Goal: Task Accomplishment & Management: Use online tool/utility

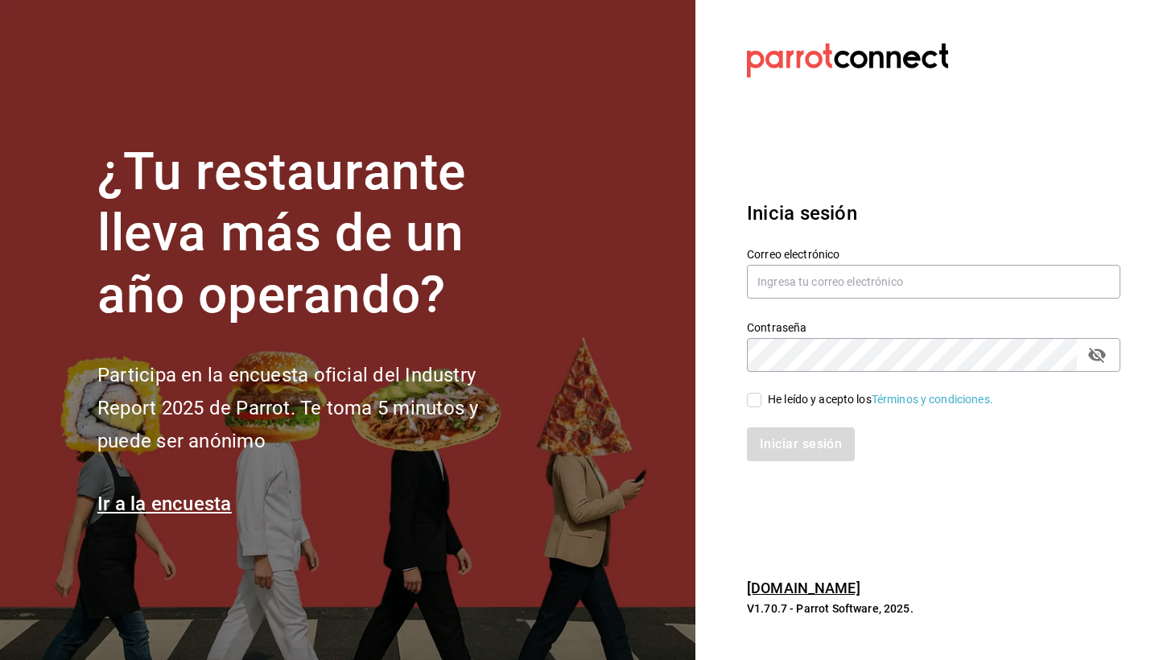
click at [648, 320] on section "¿Tu restaurante lleva más de un año operando? Participa en la encuesta oficial …" at bounding box center [348, 330] width 696 height 660
type input "el1847fuerte@gmail.com"
click at [753, 397] on input "He leído y acepto los Términos y condiciones." at bounding box center [754, 400] width 14 height 14
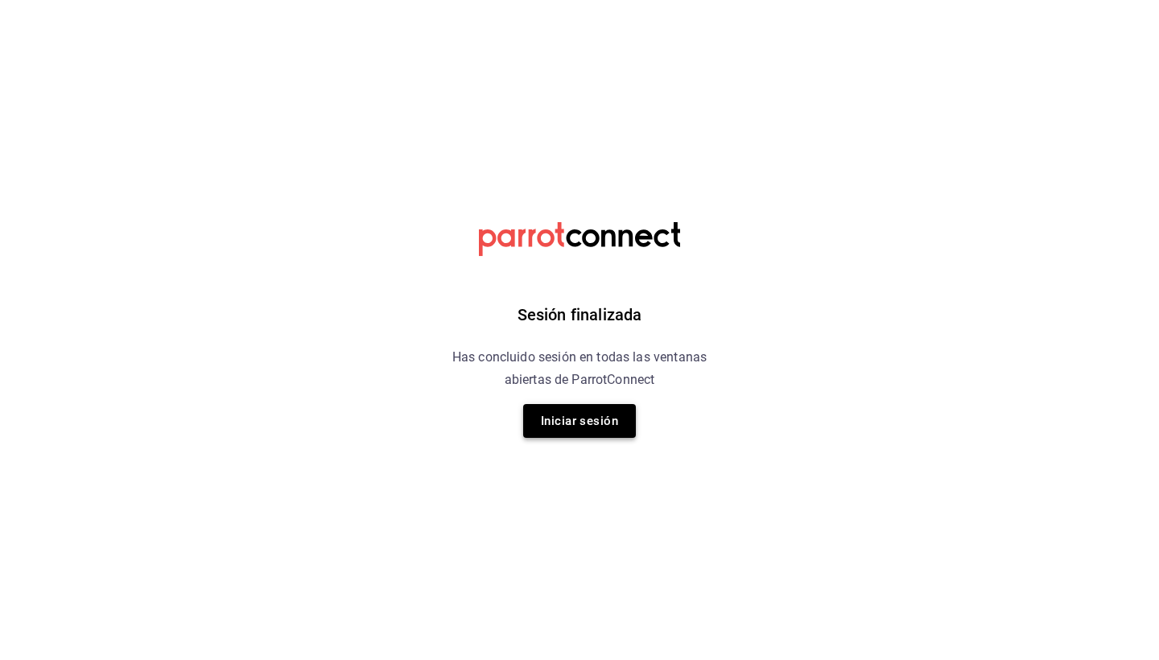
click at [632, 415] on button "Iniciar sesión" at bounding box center [579, 421] width 113 height 34
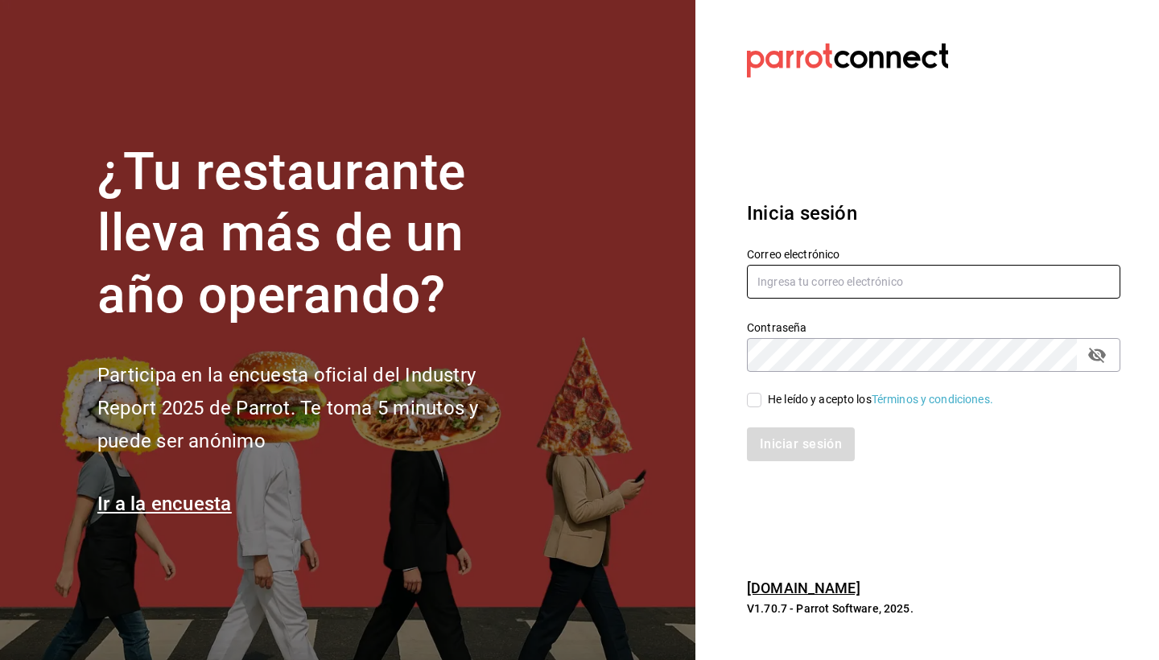
type input "el1847fuerte@gmail.com"
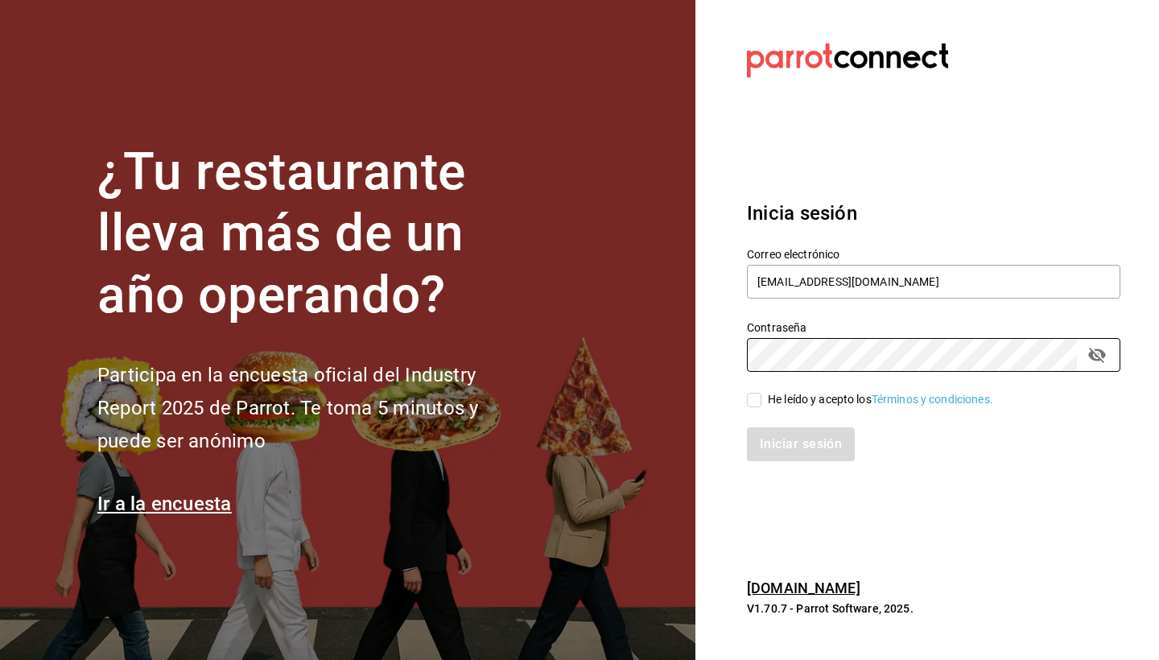
click at [750, 403] on input "He leído y acepto los Términos y condiciones." at bounding box center [754, 400] width 14 height 14
checkbox input "true"
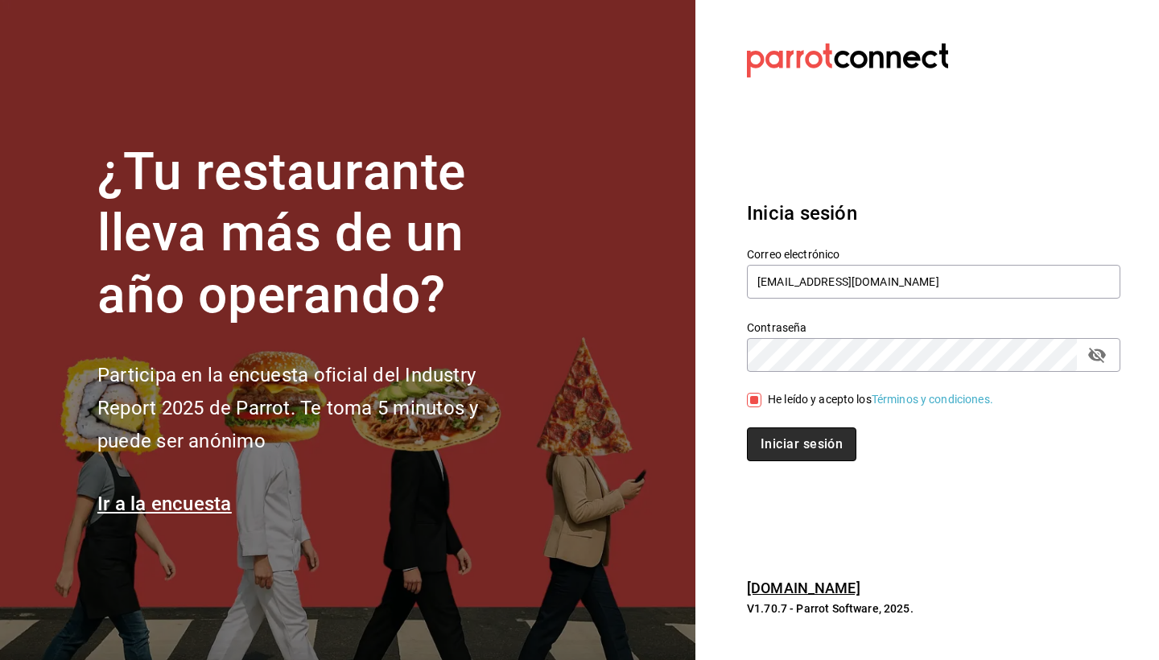
click at [766, 455] on button "Iniciar sesión" at bounding box center [801, 444] width 109 height 34
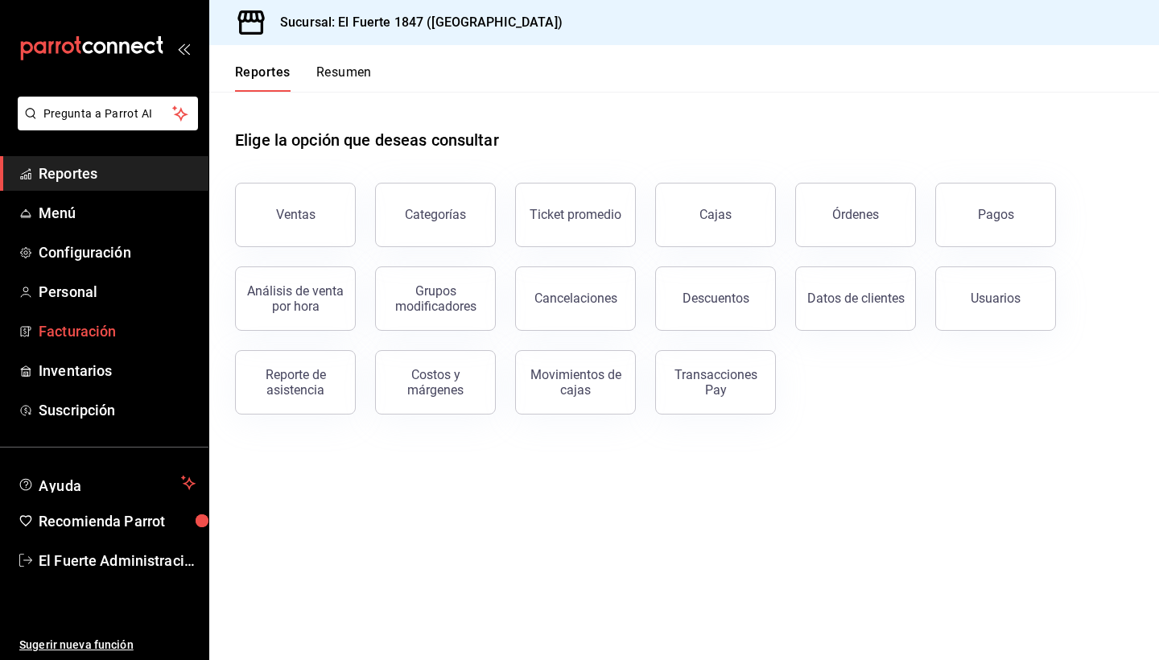
click at [81, 332] on span "Facturación" at bounding box center [117, 331] width 157 height 22
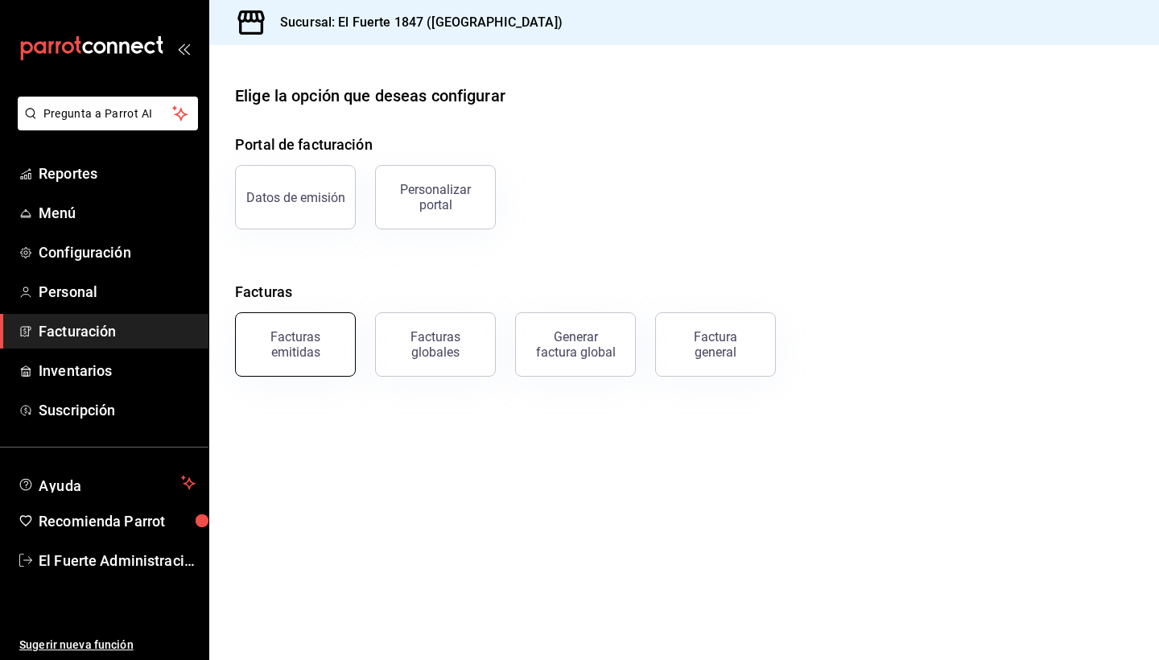
click at [287, 341] on div "Facturas emitidas" at bounding box center [296, 344] width 100 height 31
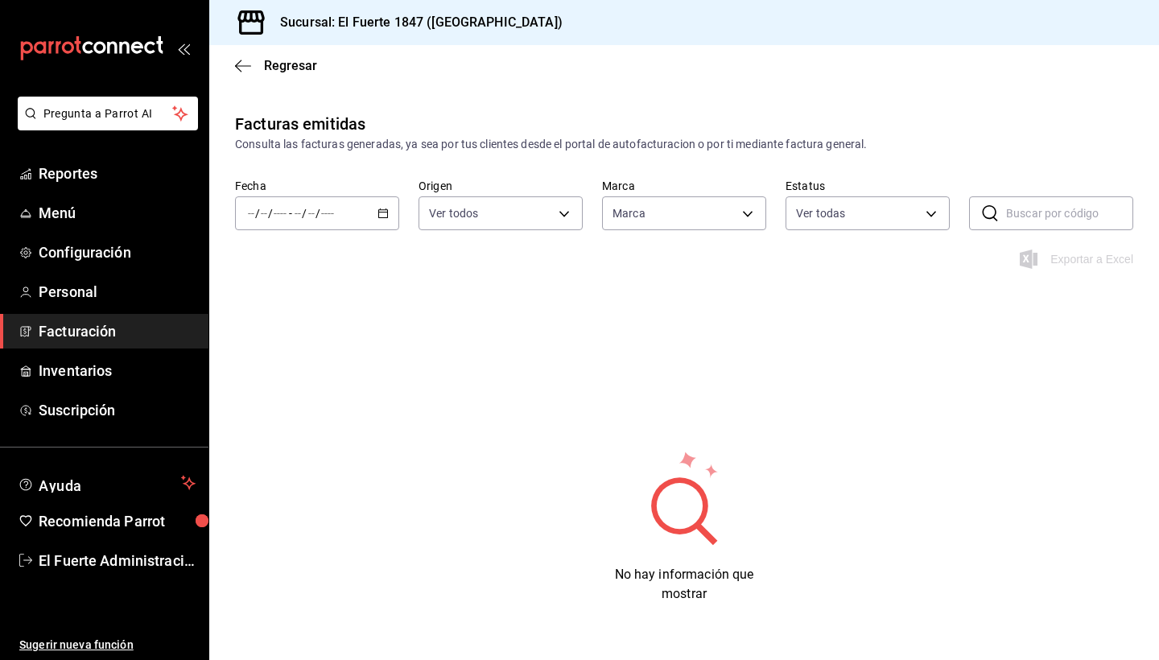
type input "ORDER_INVOICE,GENERAL_INVOICE"
type input "ACTIVE,PENDING_CANCELLATION,CANCELLED,PRE_CANCELLED"
click at [308, 214] on input "number" at bounding box center [312, 213] width 8 height 13
type input "ce3dd451-95c0-46f4-90fb-a88eaf982846"
click at [292, 301] on span "Ayer" at bounding box center [311, 298] width 125 height 17
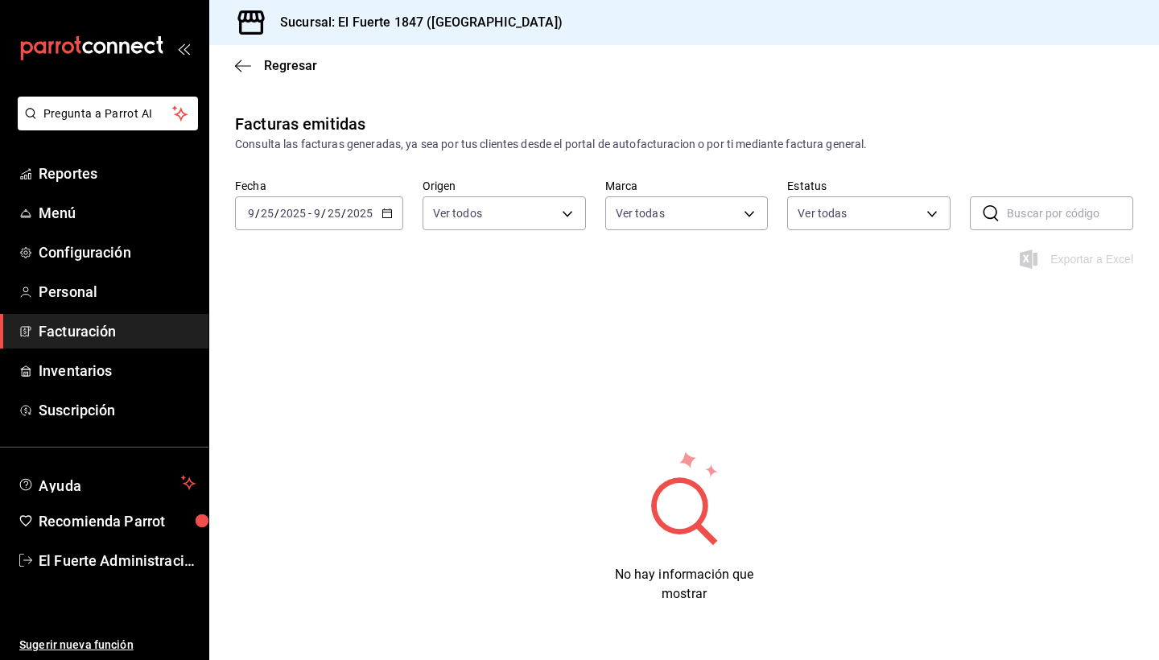
click at [304, 207] on input "2025" at bounding box center [292, 213] width 27 height 13
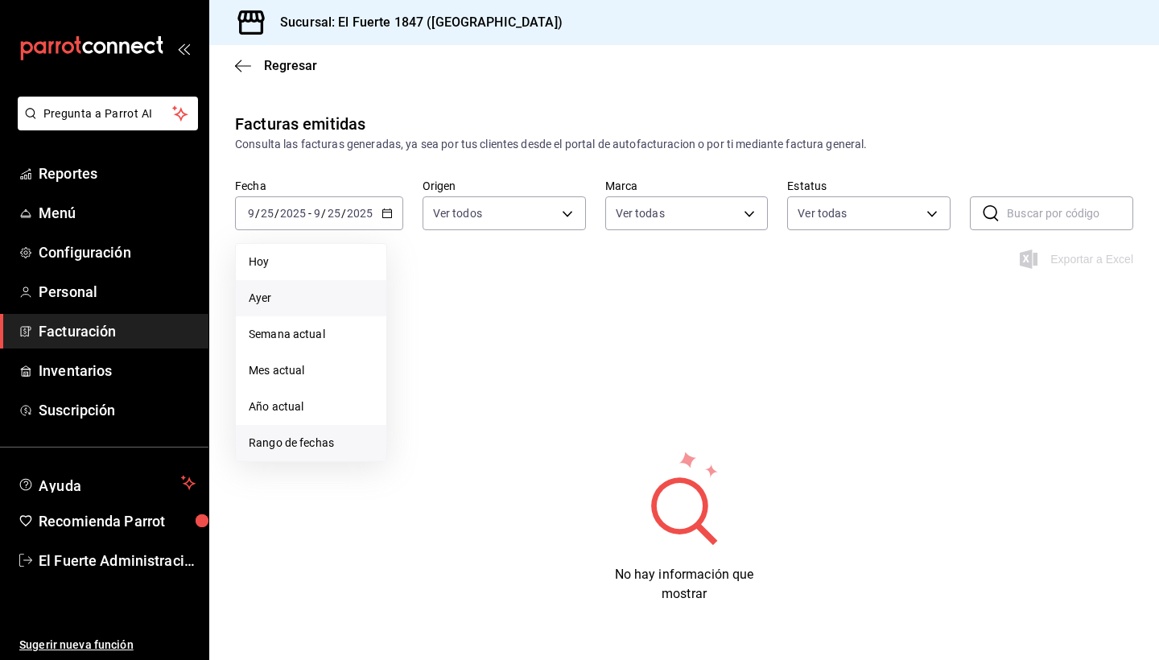
click at [310, 443] on span "Rango de fechas" at bounding box center [311, 443] width 125 height 17
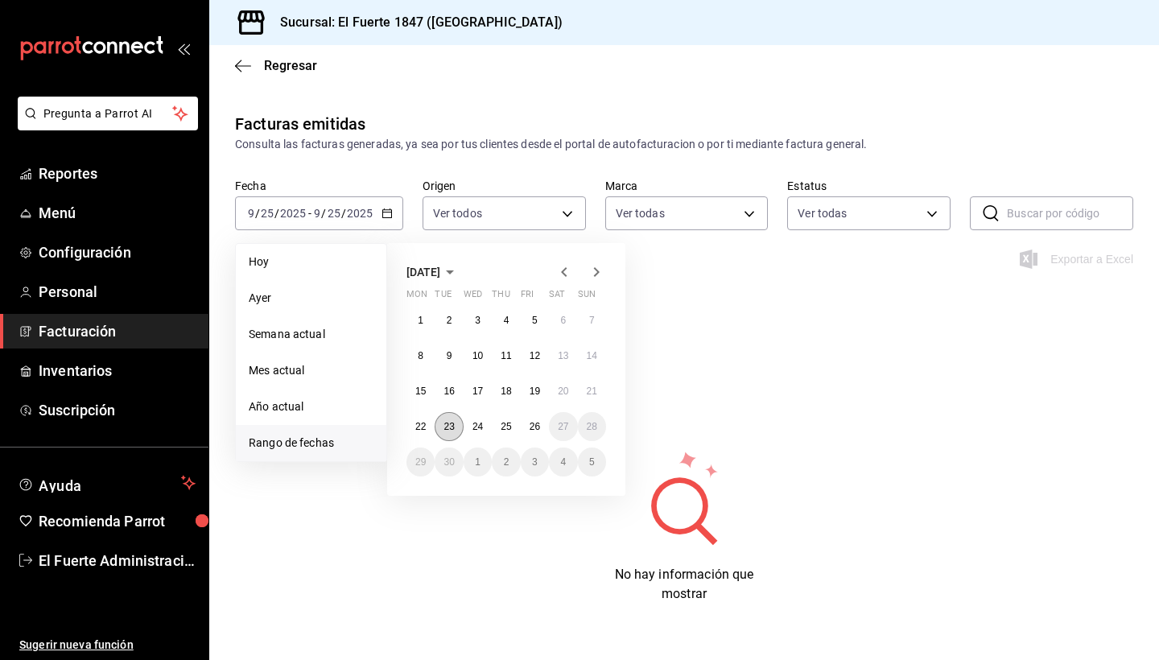
click at [439, 429] on button "23" at bounding box center [449, 426] width 28 height 29
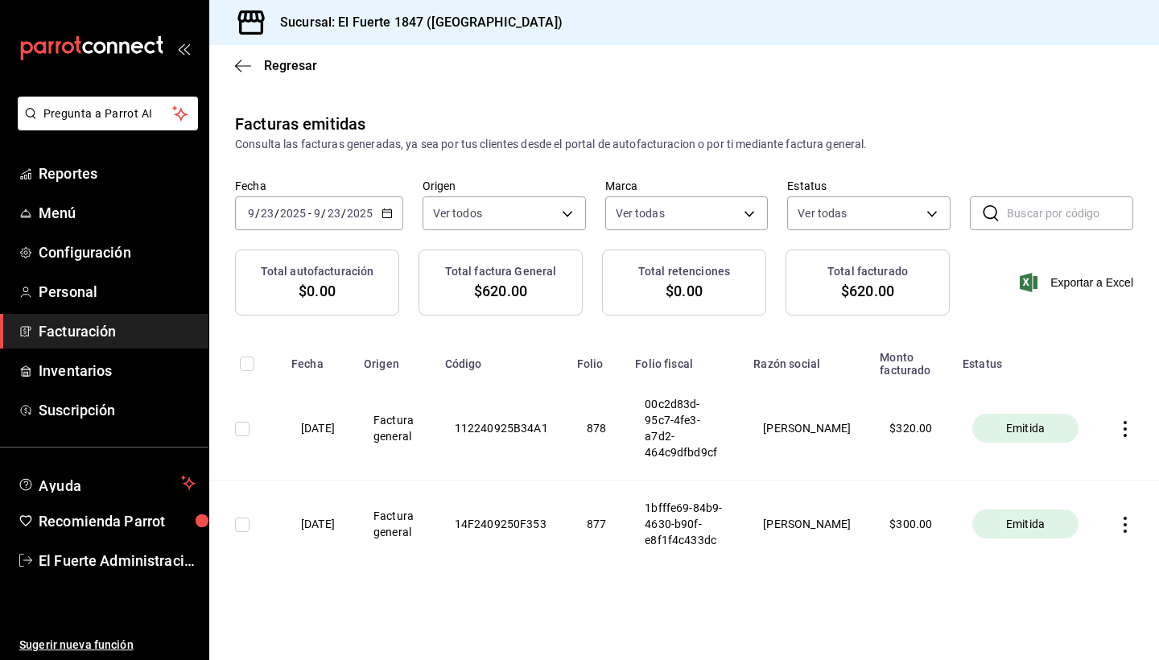
click at [304, 217] on input "2025" at bounding box center [292, 213] width 27 height 13
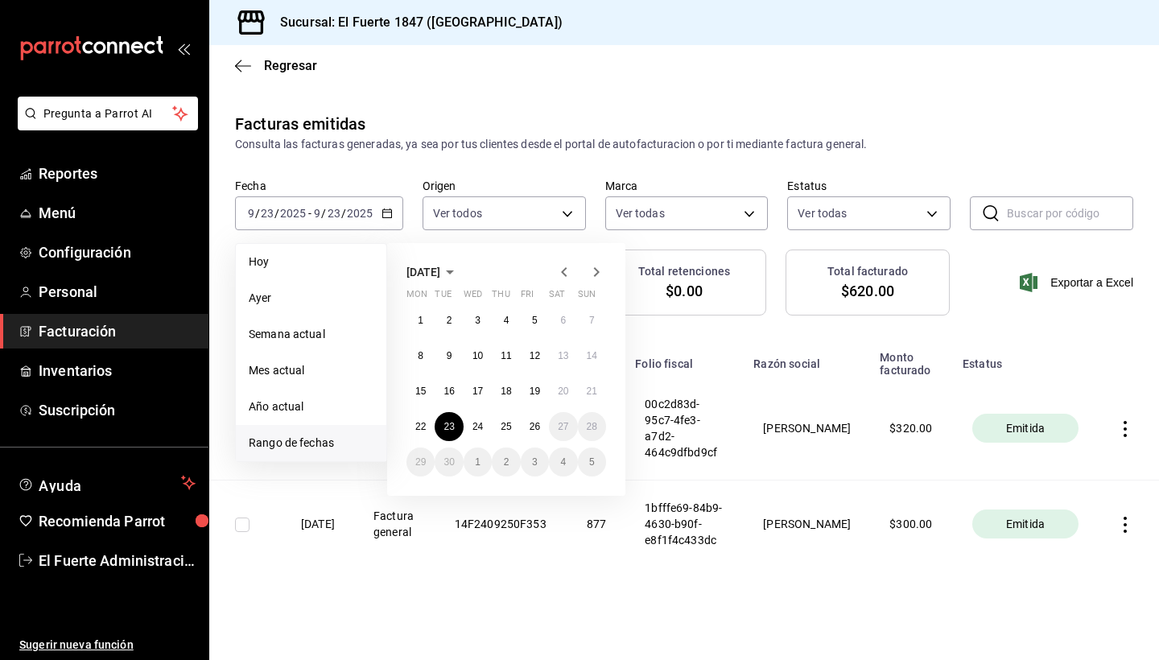
click at [406, 545] on th "Factura general" at bounding box center [394, 525] width 81 height 88
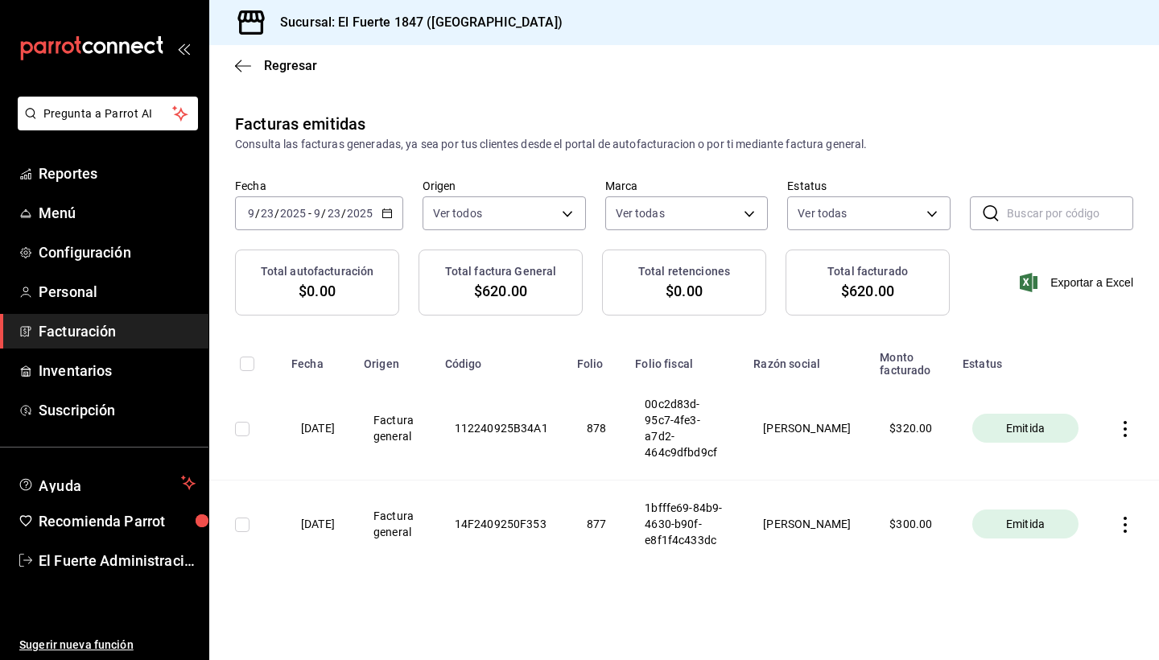
click at [609, 496] on th "877" at bounding box center [597, 525] width 58 height 88
click at [1130, 421] on icon "button" at bounding box center [1125, 429] width 16 height 16
click at [1039, 470] on li "Cancelar factura" at bounding box center [1059, 461] width 142 height 39
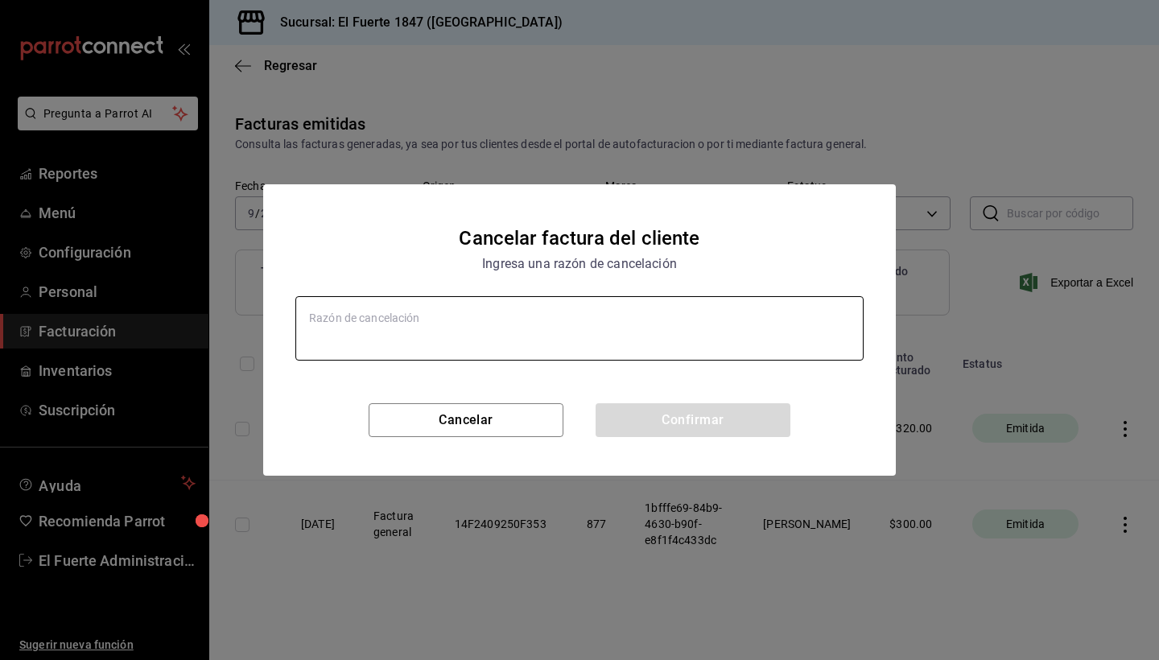
type textarea "x"
click at [626, 326] on textarea at bounding box center [579, 328] width 568 height 64
type textarea "F"
type textarea "x"
type textarea "Fe"
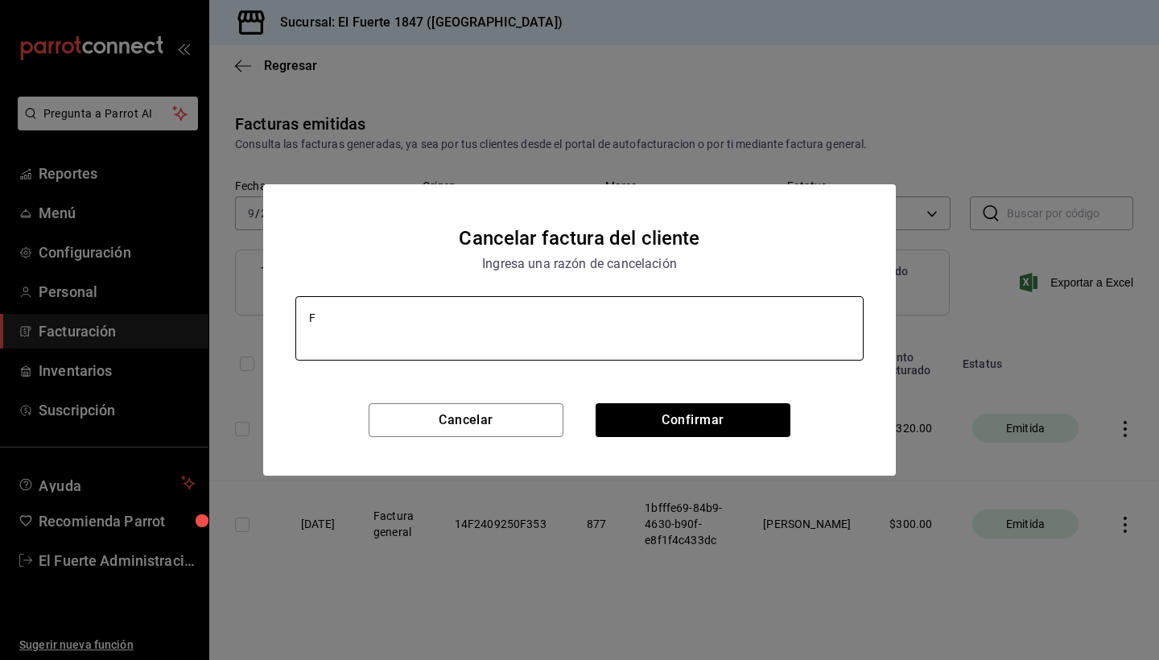
type textarea "x"
type textarea "Fec"
type textarea "x"
type textarea "Fech"
type textarea "x"
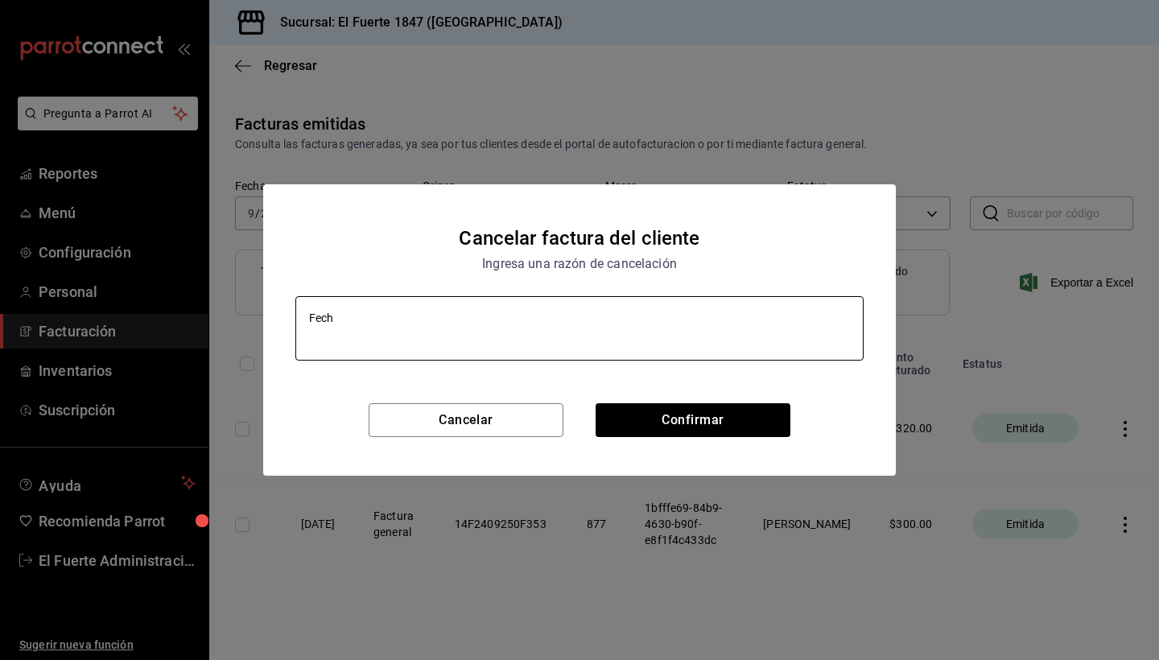
type textarea "Fecha"
type textarea "x"
type textarea "Fecha"
type textarea "x"
type textarea "Fecha e"
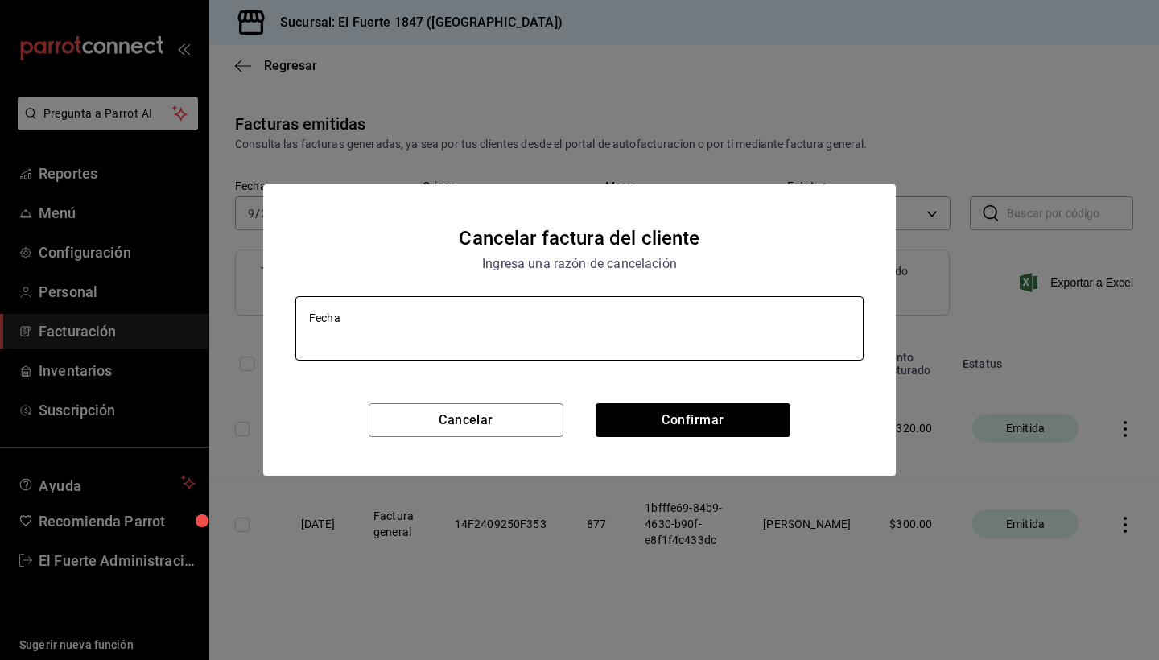
type textarea "x"
type textarea "Fecha er"
type textarea "x"
type textarea "Fecha err"
type textarea "x"
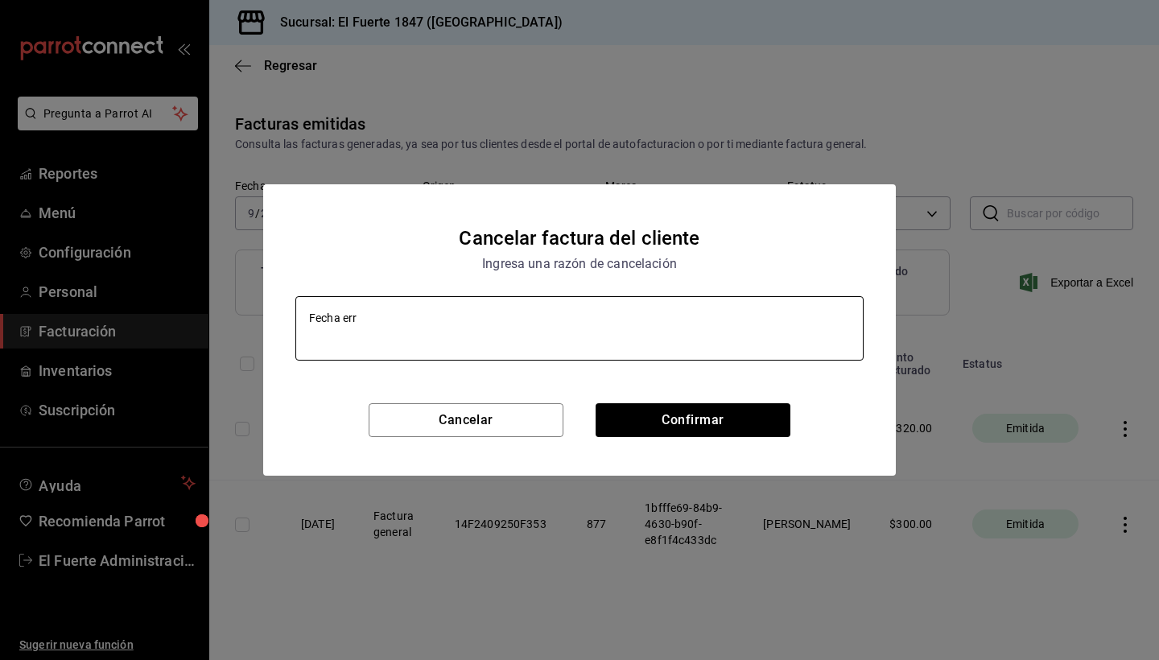
type textarea "Fecha err´"
type textarea "x"
type textarea "[PERSON_NAME]"
type textarea "x"
type textarea "[PERSON_NAME]"
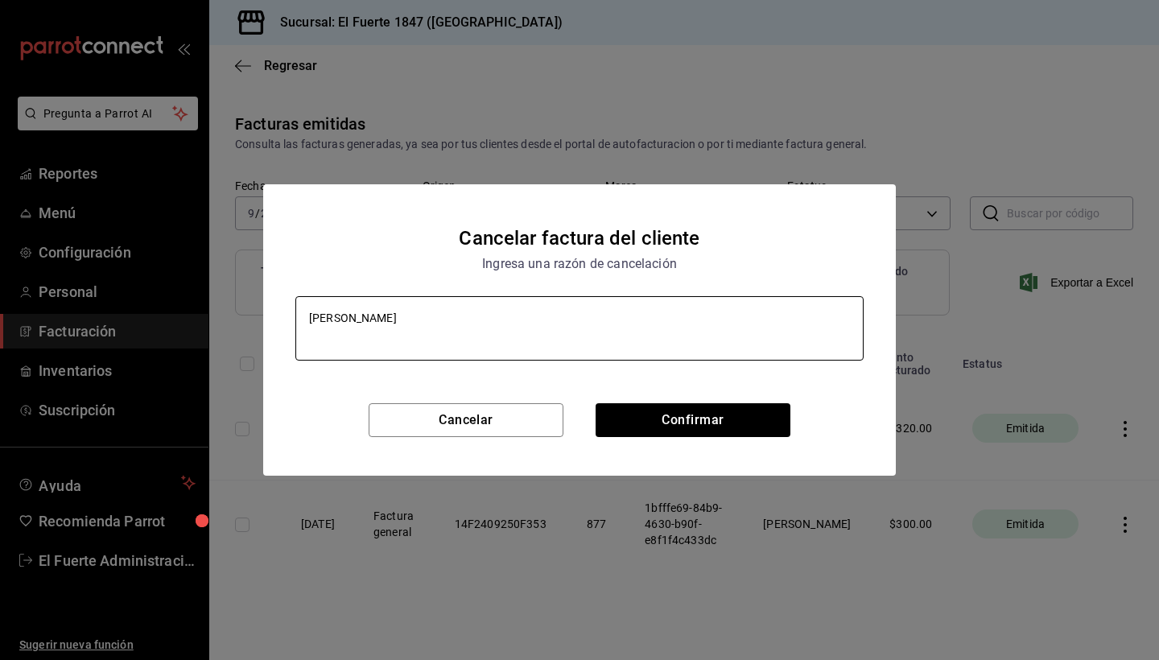
type textarea "x"
type textarea "[PERSON_NAME]"
type textarea "x"
type textarea "Fecha errónea"
type textarea "x"
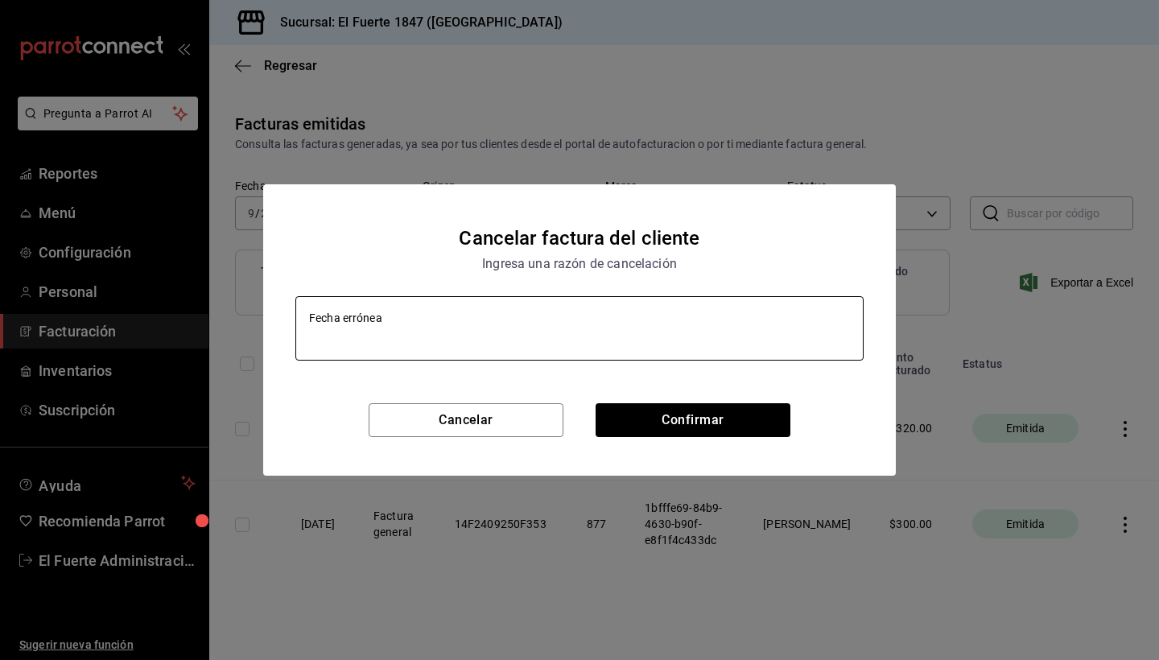
drag, startPoint x: 440, startPoint y: 323, endPoint x: 291, endPoint y: 316, distance: 149.1
click at [290, 316] on div "Fecha errónea x" at bounding box center [579, 348] width 633 height 110
type textarea "Fecha errónea"
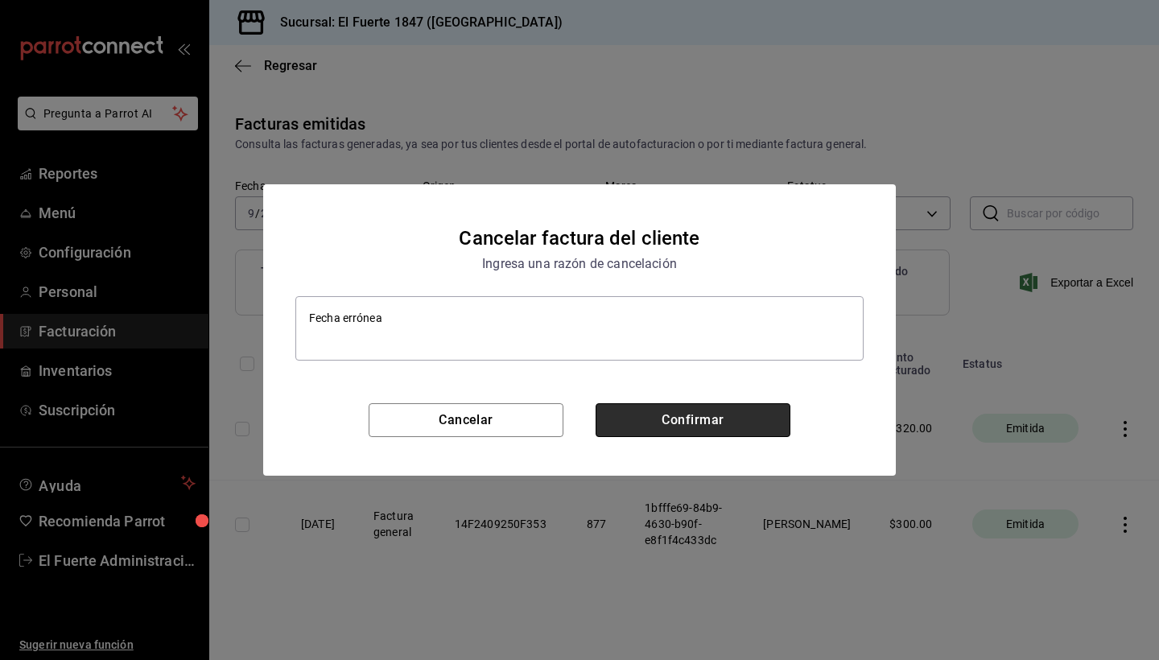
click at [716, 413] on button "Confirmar" at bounding box center [693, 420] width 195 height 34
type textarea "x"
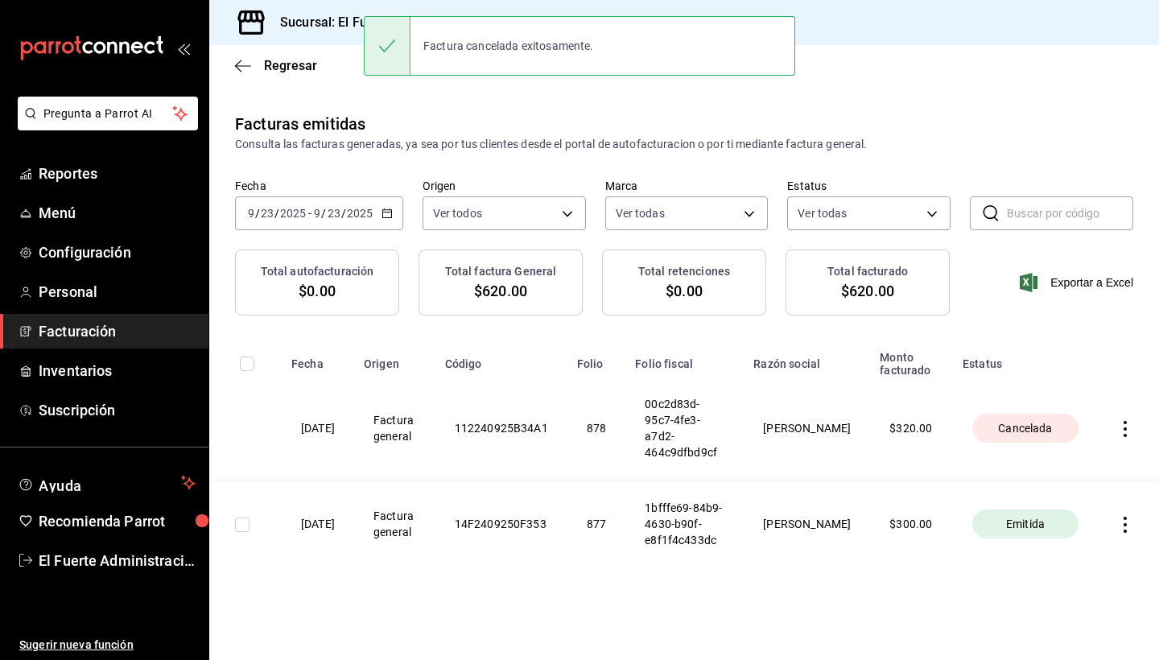
click at [1132, 517] on icon "button" at bounding box center [1125, 525] width 16 height 16
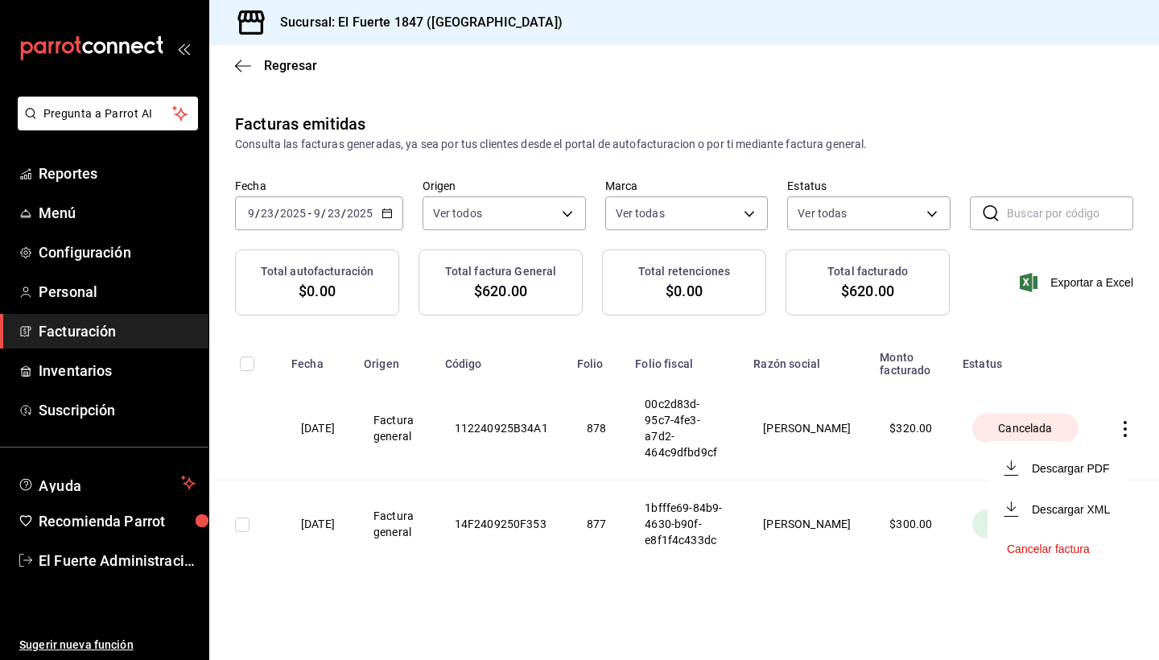
click at [1068, 477] on li "Descargar PDF" at bounding box center [1059, 468] width 142 height 41
click at [1129, 518] on th at bounding box center [1128, 525] width 61 height 88
click at [1124, 517] on icon "button" at bounding box center [1125, 525] width 16 height 16
click at [1094, 560] on li "Cancelar factura" at bounding box center [1059, 549] width 142 height 39
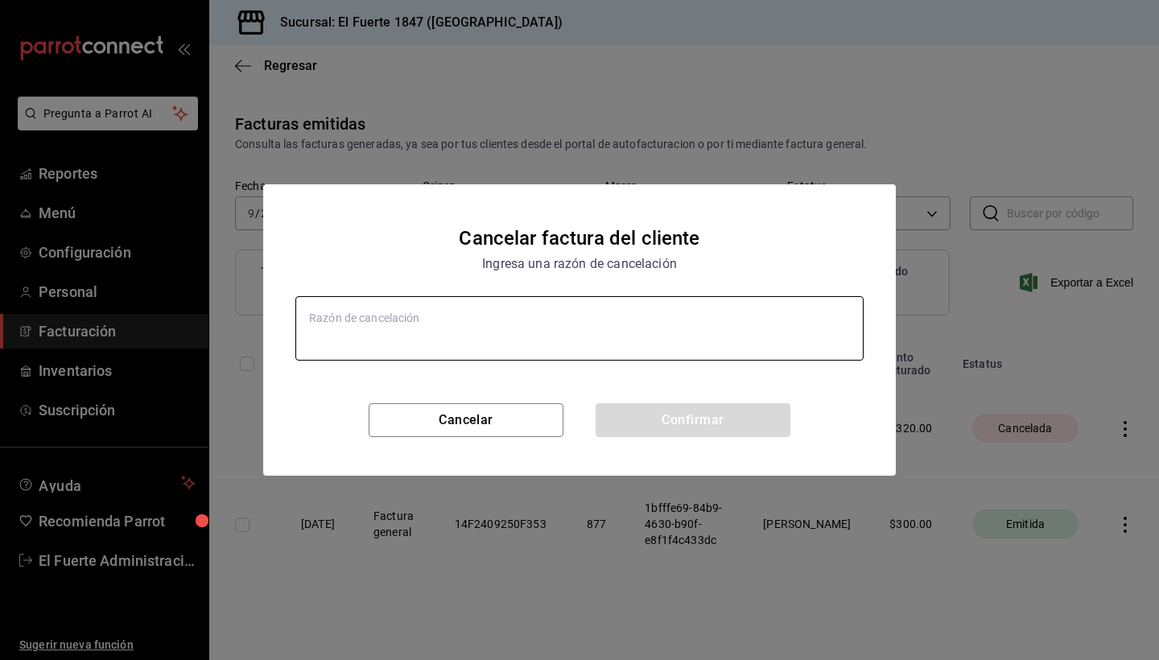
type textarea "x"
click at [685, 328] on textarea at bounding box center [579, 328] width 568 height 64
paste textarea "Fecha errónea"
type textarea "Fecha errónea"
type textarea "x"
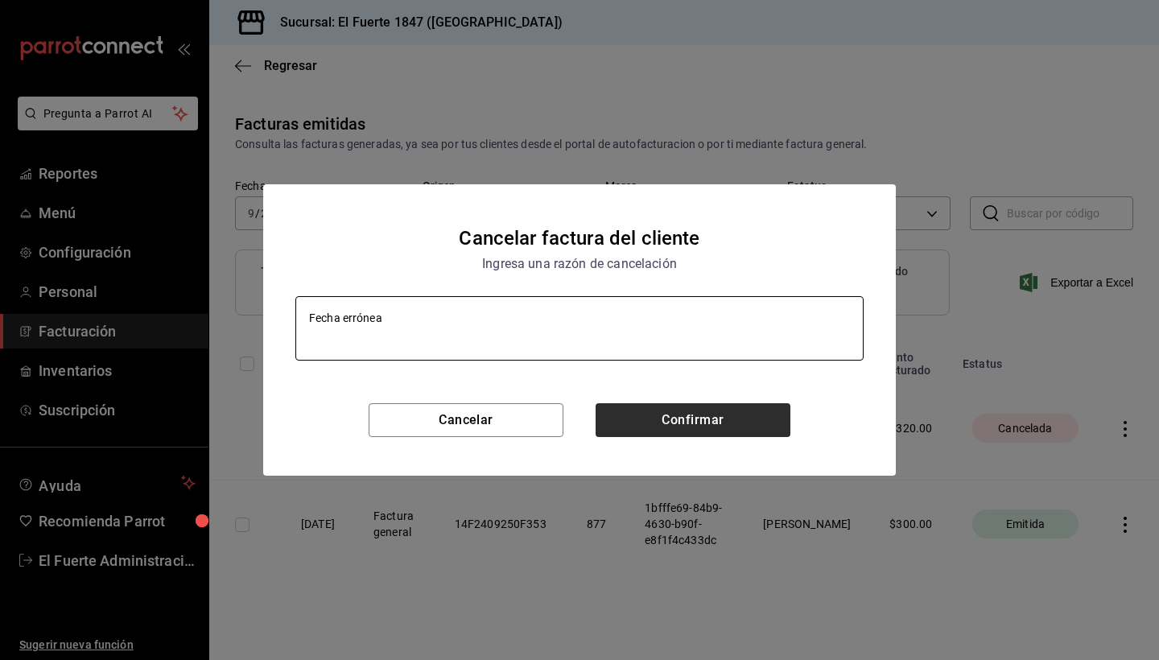
type textarea "Fecha errónea"
click at [734, 415] on button "Confirmar" at bounding box center [693, 420] width 195 height 34
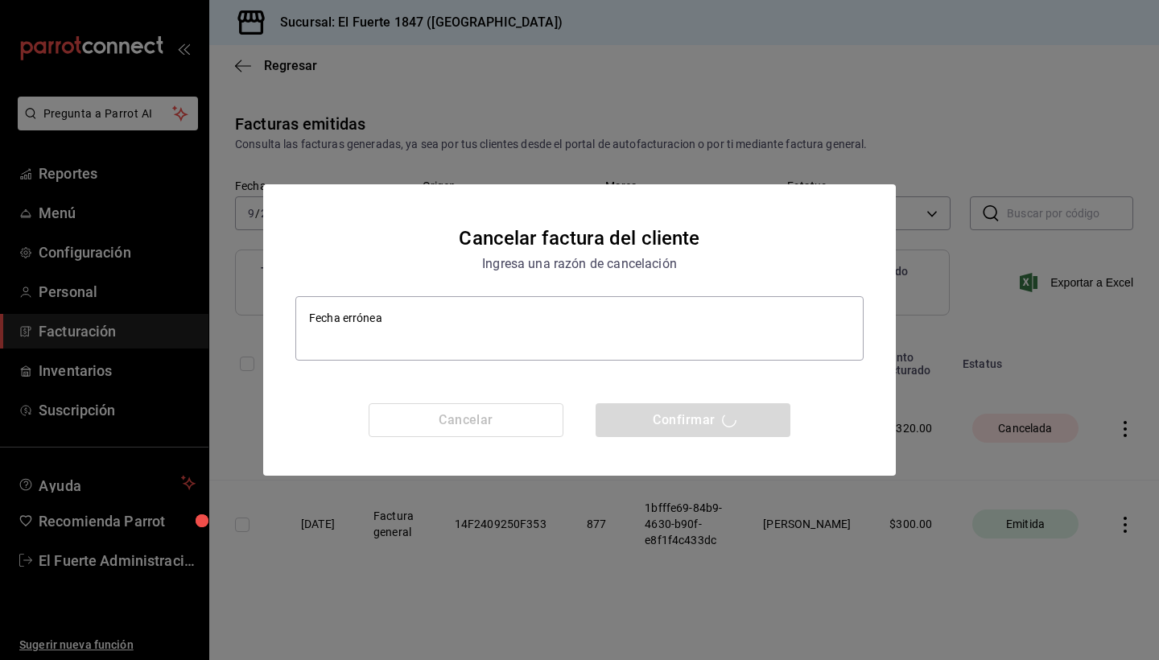
type textarea "x"
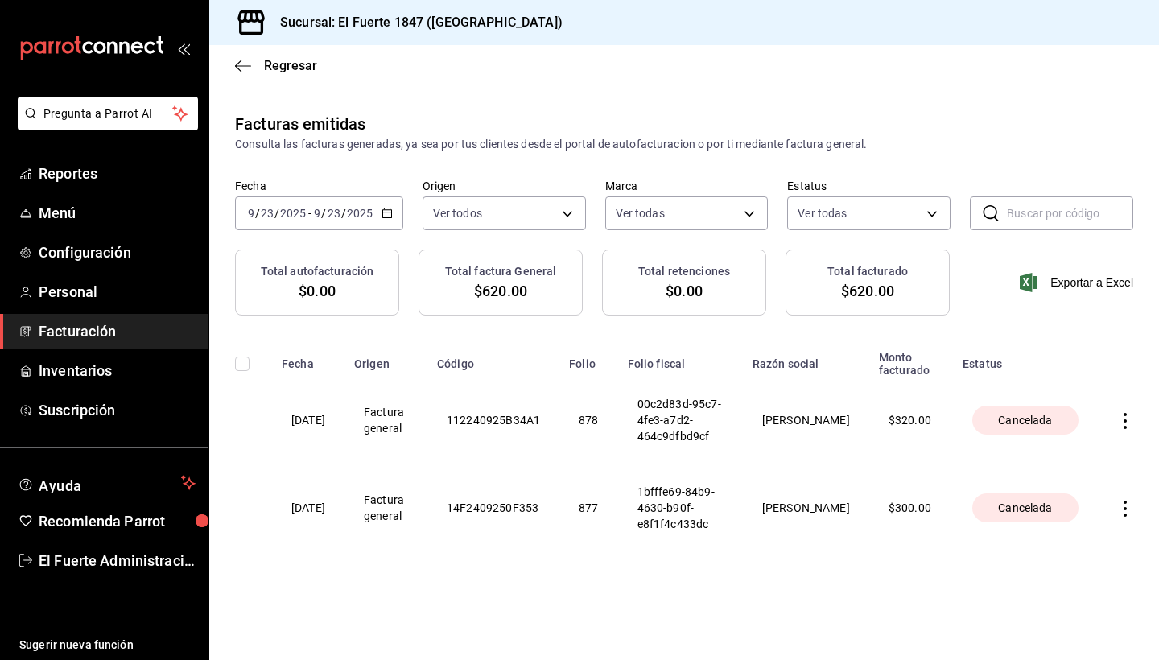
click at [126, 328] on span "Facturación" at bounding box center [117, 331] width 157 height 22
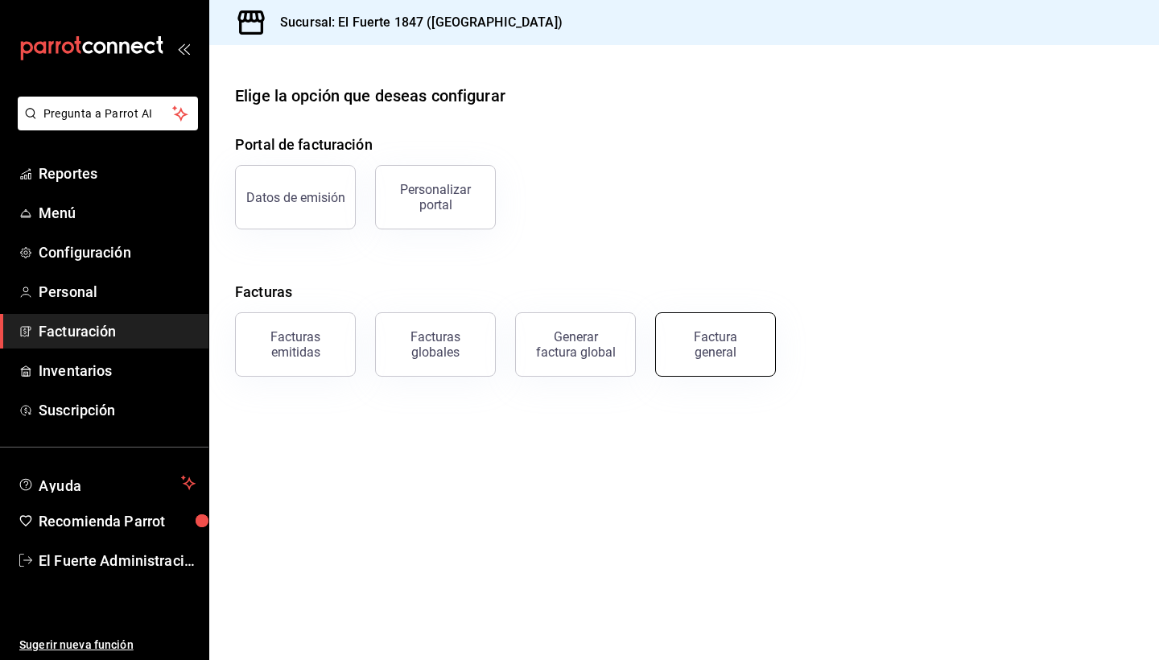
click at [725, 342] on div "Factura general" at bounding box center [715, 344] width 81 height 31
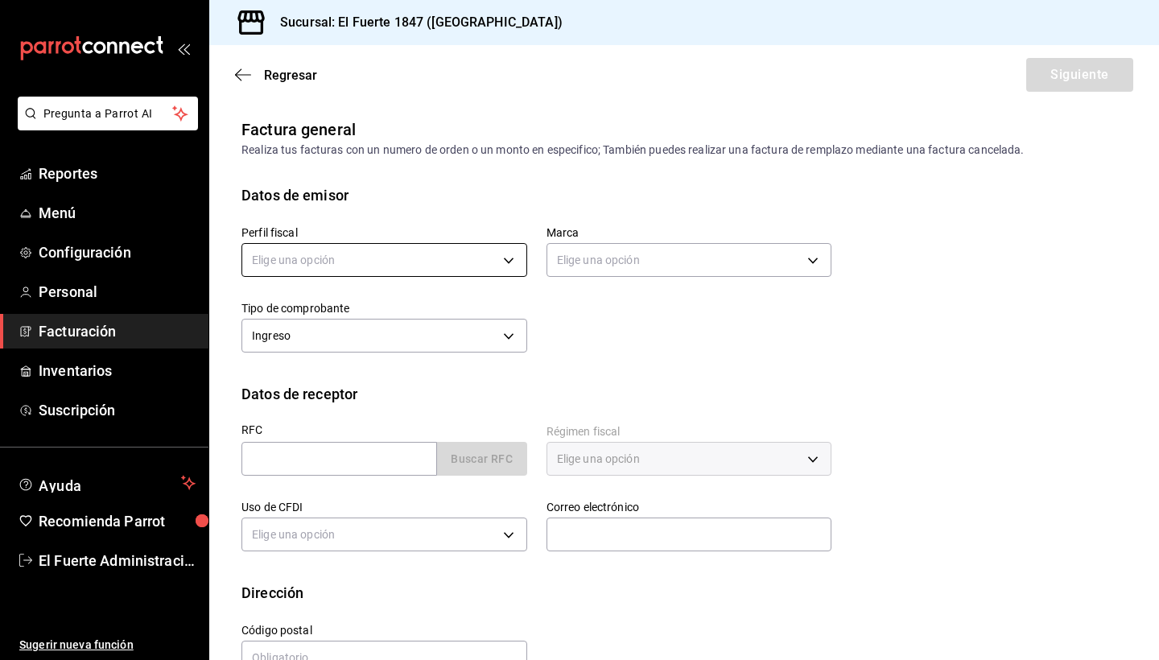
click at [452, 260] on body "Pregunta a Parrot AI Reportes Menú Configuración Personal Facturación Inventari…" at bounding box center [579, 330] width 1159 height 660
click at [405, 350] on li "[PERSON_NAME]" at bounding box center [382, 342] width 280 height 30
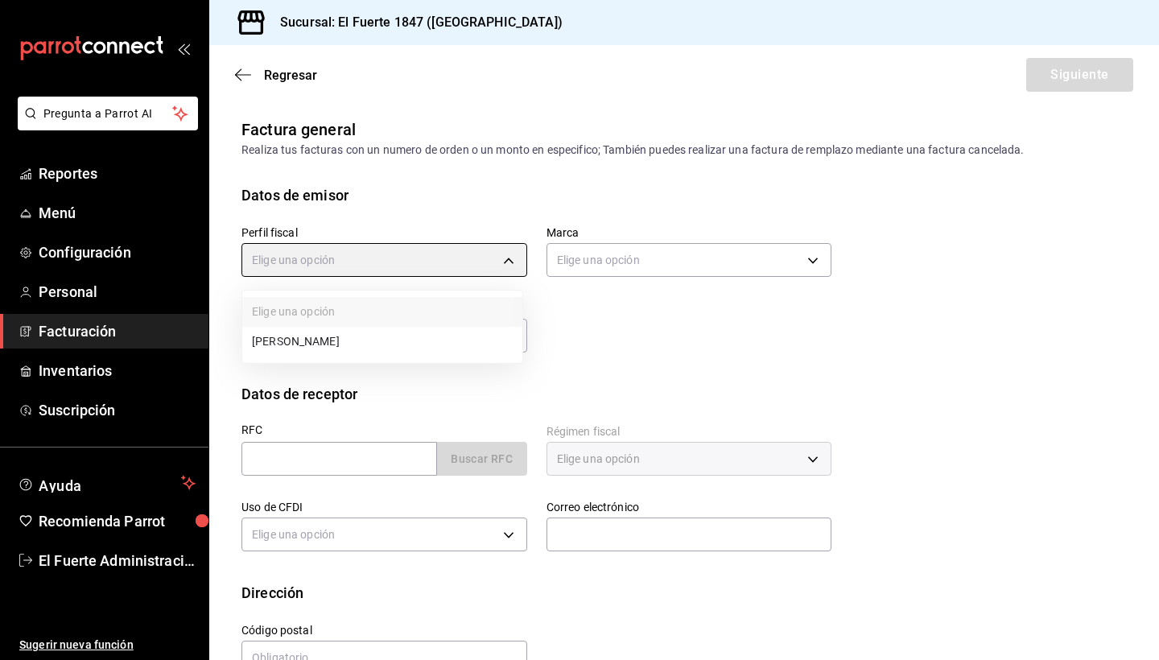
type input "32f05da3-9e7a-47c9-bc5a-851bd9bee9d7"
type input "ce3dd451-95c0-46f4-90fb-a88eaf982846"
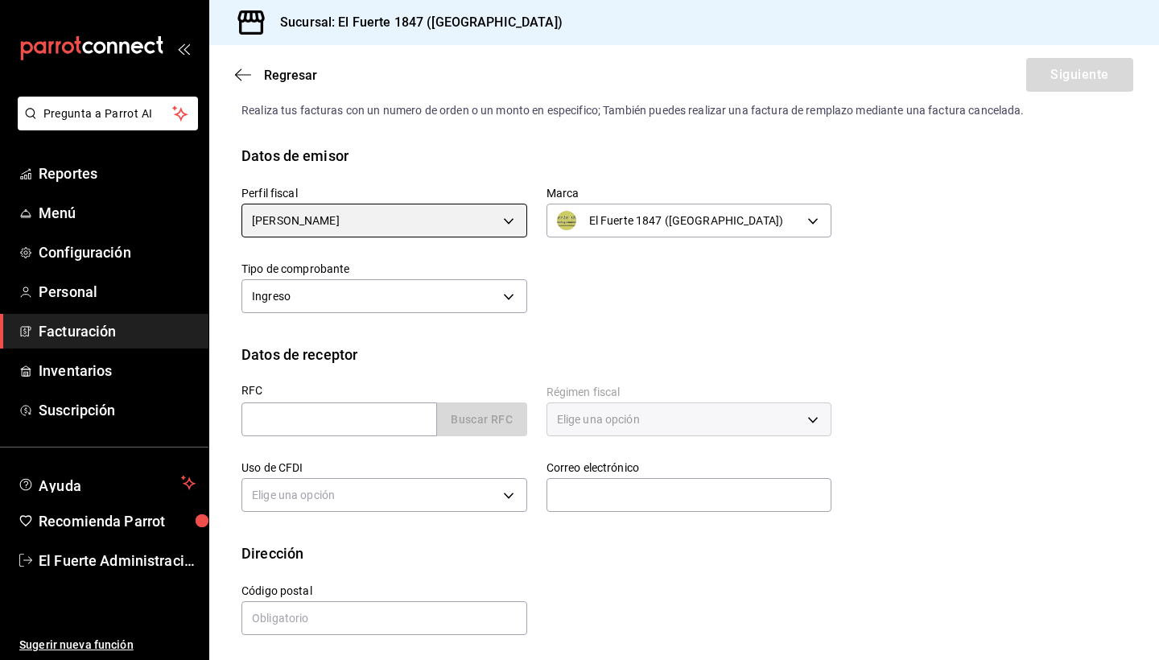
scroll to position [40, 0]
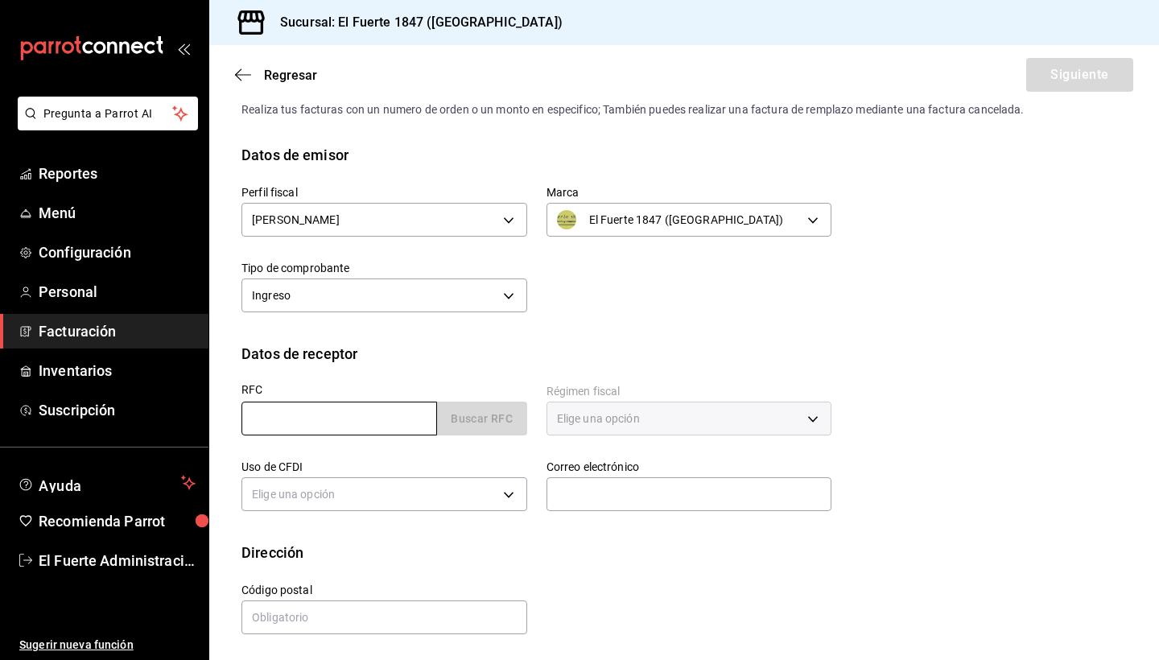
click at [399, 423] on input "text" at bounding box center [340, 419] width 196 height 34
paste input "UTC041109TU4"
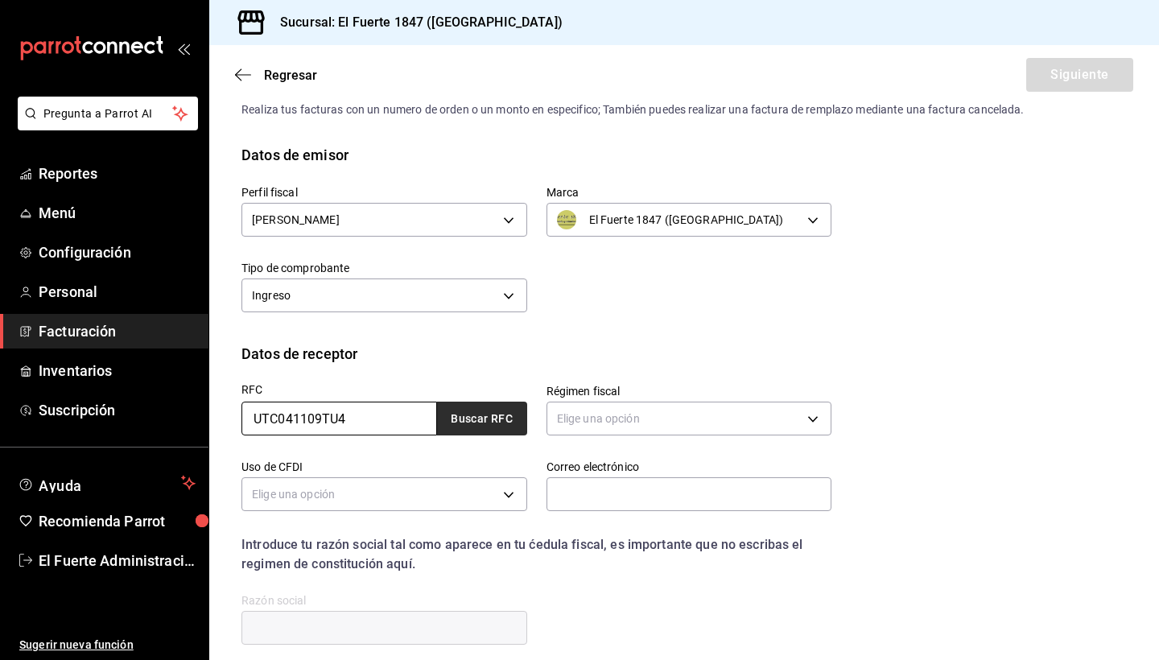
type input "UTC041109TU4"
click at [511, 423] on button "Buscar RFC" at bounding box center [482, 419] width 90 height 34
type input "[EMAIL_ADDRESS][DOMAIN_NAME]"
type input "94910"
type input "UNIVERSIDAD TECNOLOGICA DEL CENTRO DE [GEOGRAPHIC_DATA]"
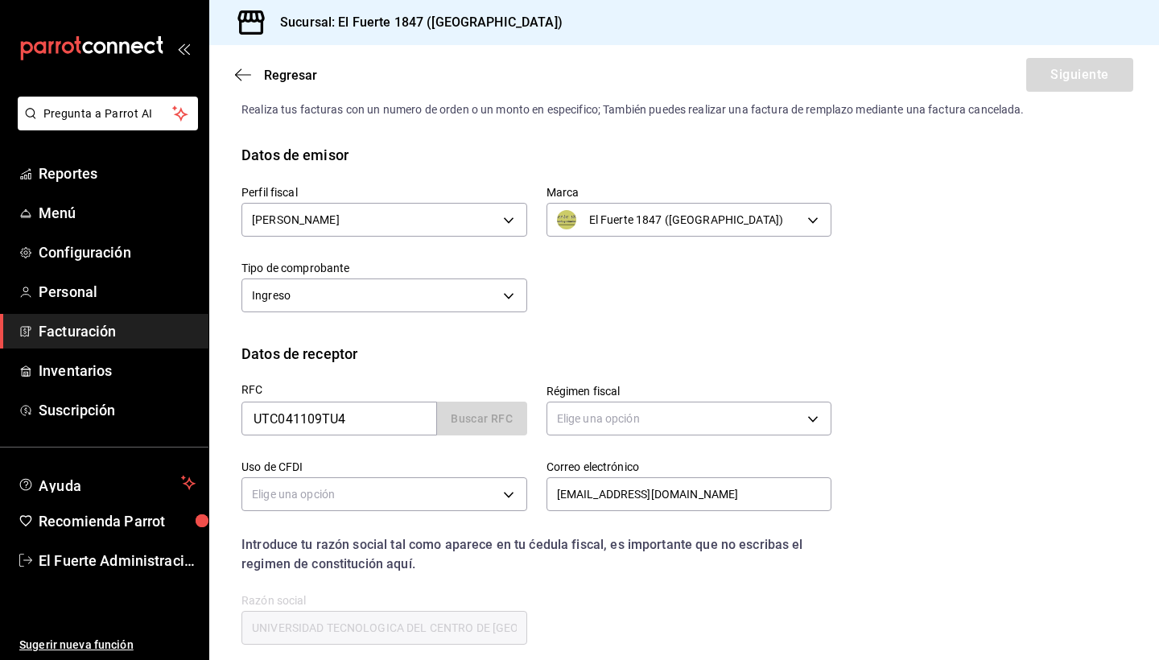
type input "603"
type input "G03"
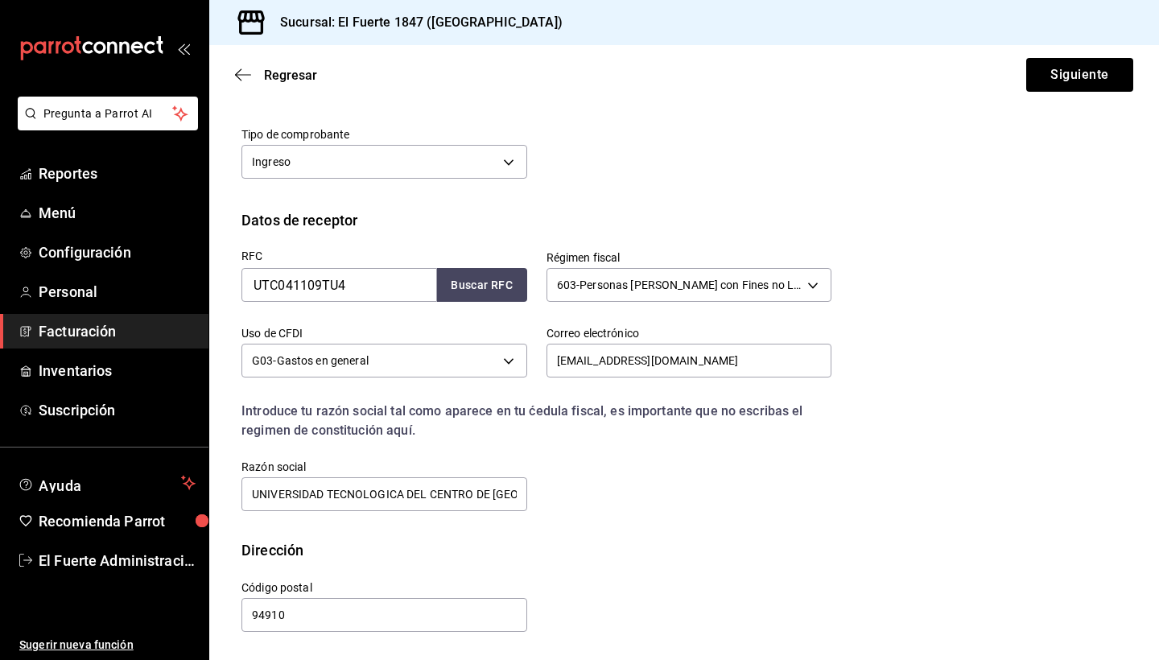
scroll to position [174, 0]
click at [1060, 72] on button "Siguiente" at bounding box center [1079, 75] width 107 height 34
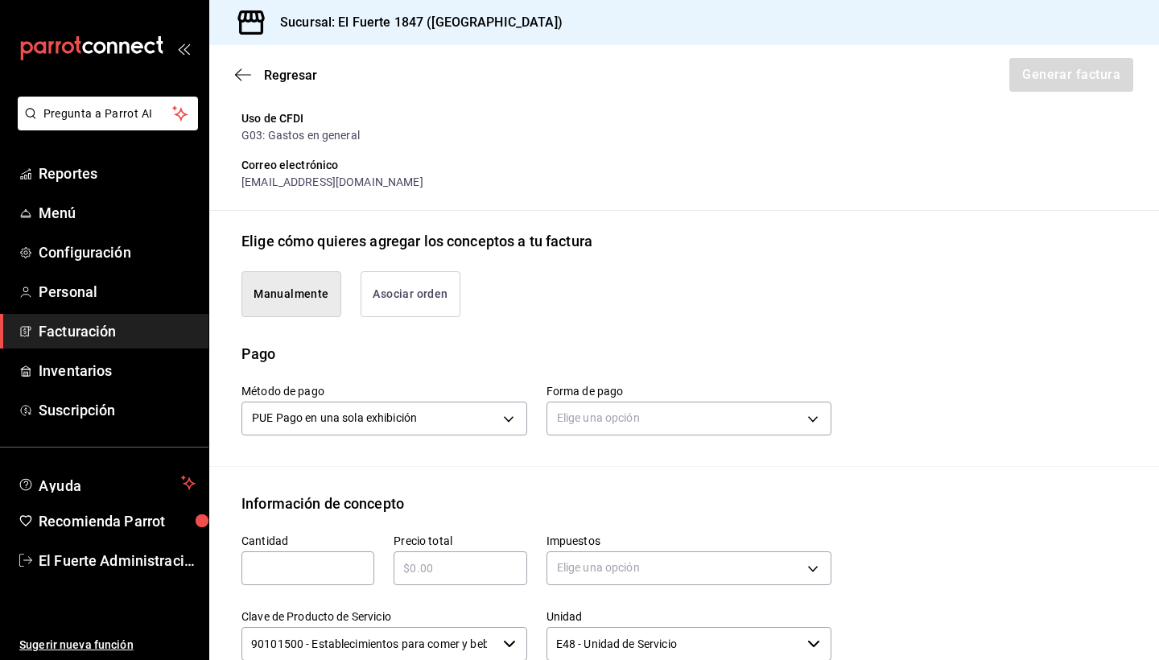
scroll to position [286, 0]
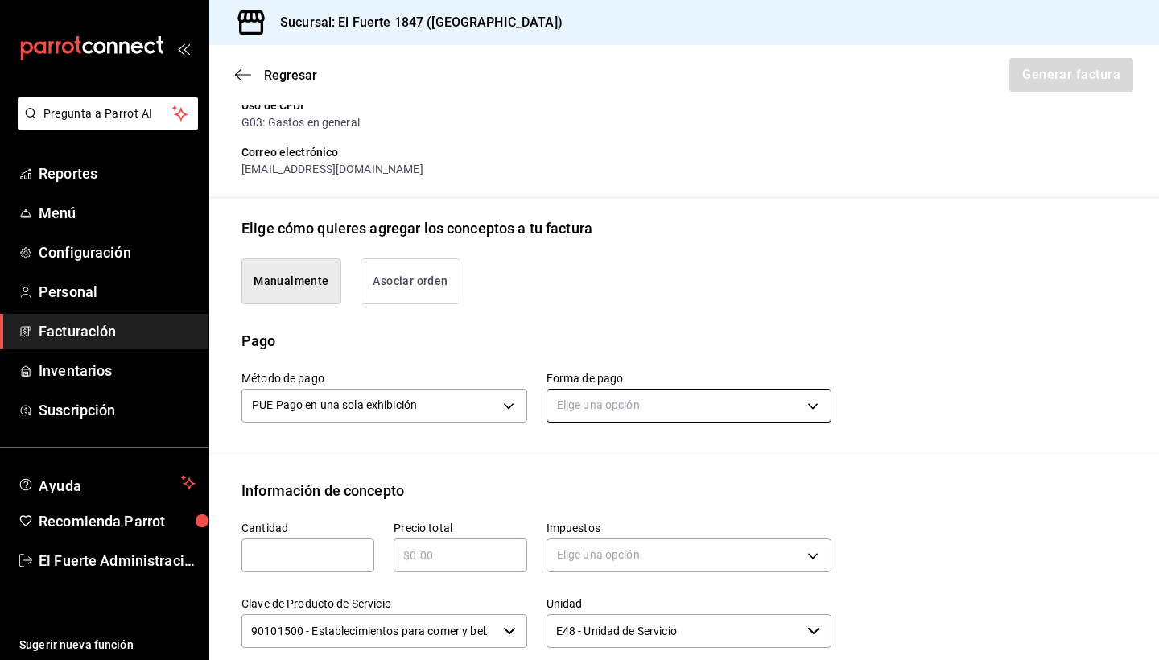
click at [585, 409] on body "Pregunta a Parrot AI Reportes Menú Configuración Personal Facturación Inventari…" at bounding box center [579, 330] width 1159 height 660
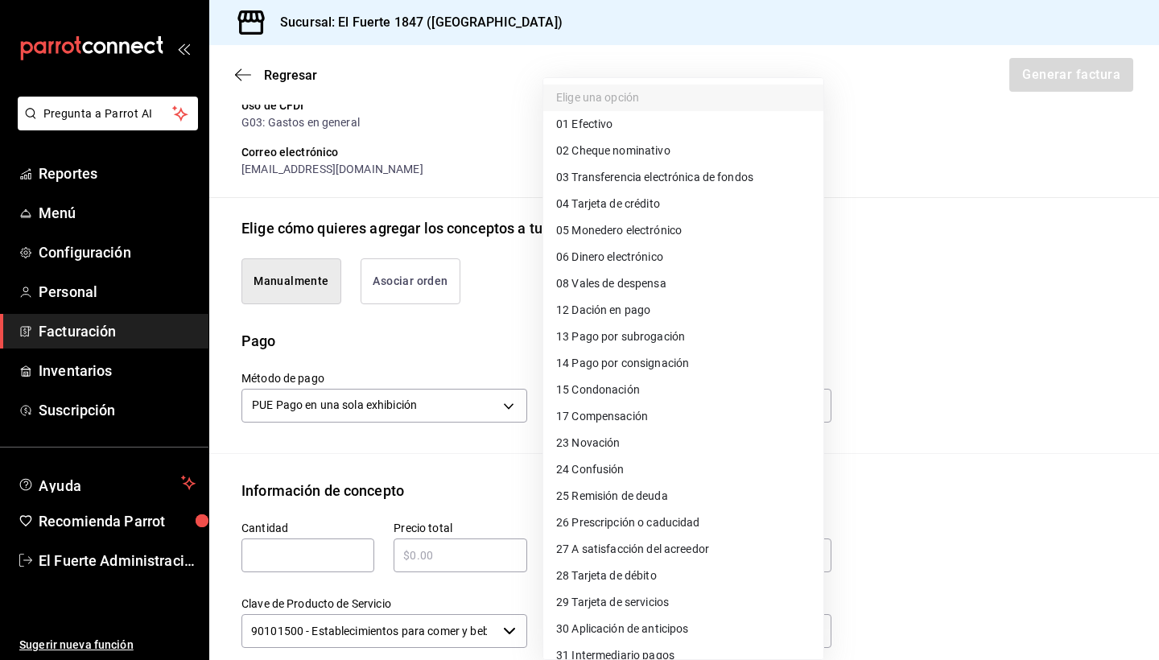
click at [621, 120] on li "01 Efectivo" at bounding box center [683, 124] width 280 height 27
type input "01"
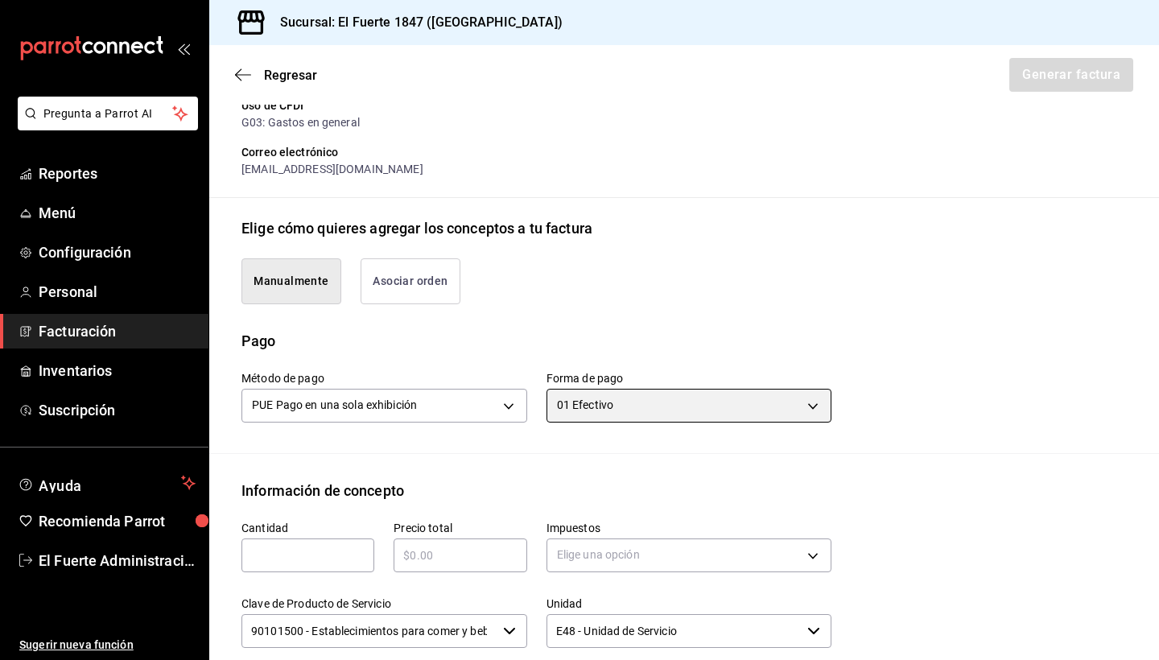
scroll to position [0, 0]
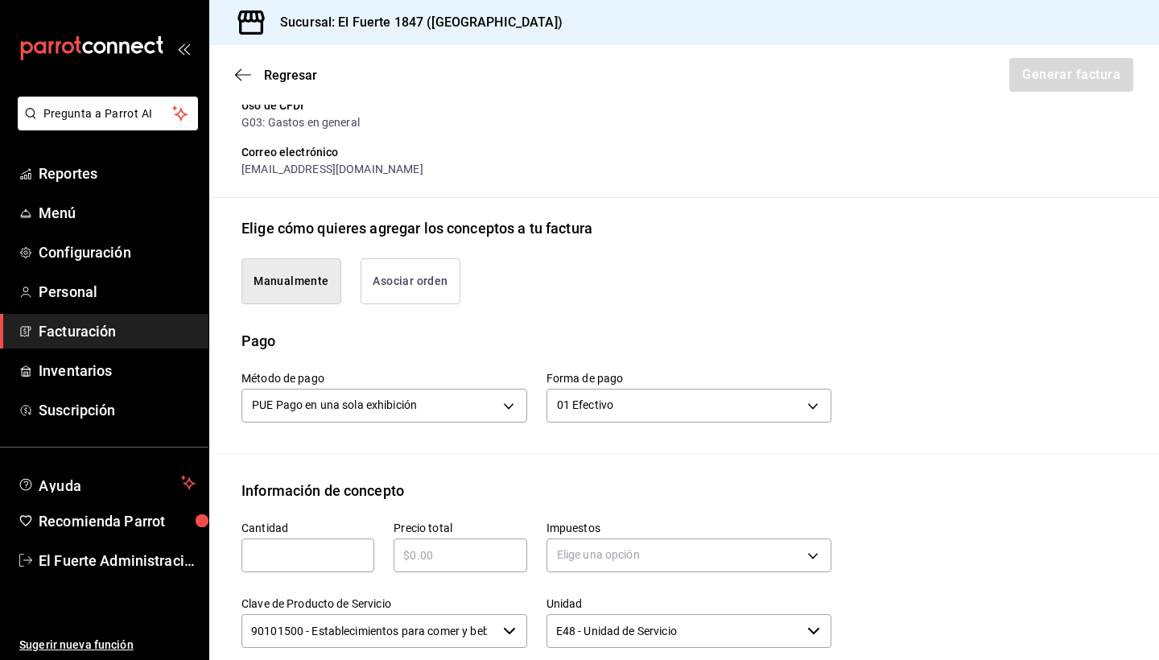
click at [302, 551] on input "text" at bounding box center [308, 555] width 133 height 19
type input "1"
click at [442, 558] on input "text" at bounding box center [460, 555] width 133 height 19
type input "$300"
click at [574, 472] on div "Emisor Perfil fiscal [PERSON_NAME] Tipo de comprobante Ingreso Receptor Nombre …" at bounding box center [684, 396] width 950 height 1128
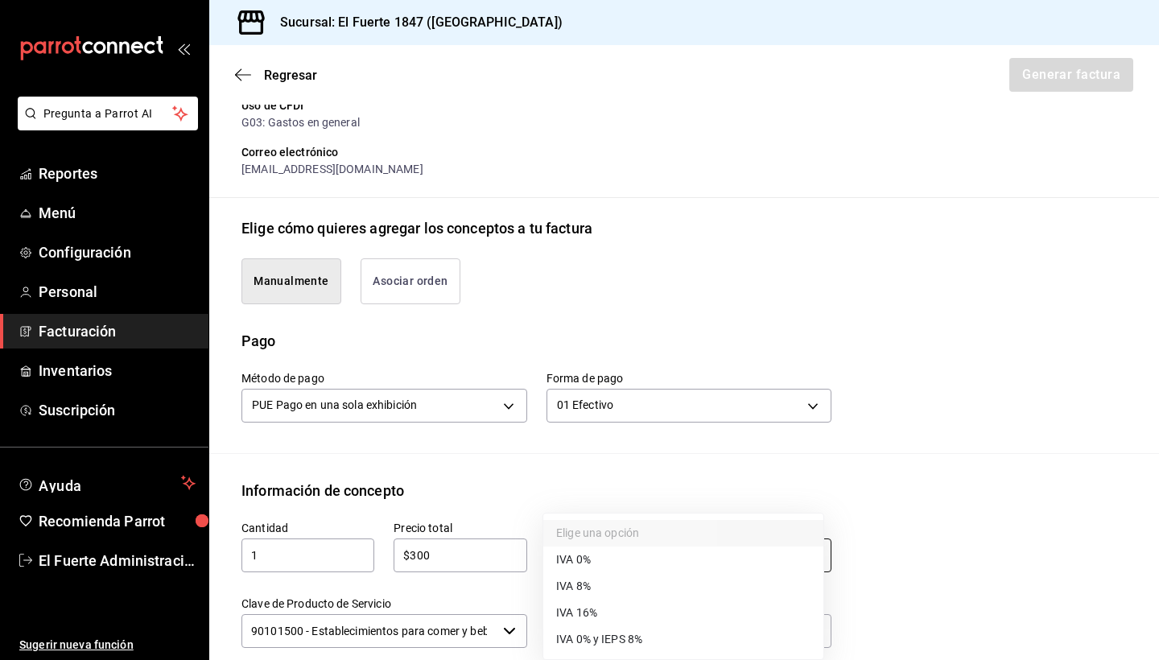
click at [609, 544] on body "Pregunta a Parrot AI Reportes Menú Configuración Personal Facturación Inventari…" at bounding box center [579, 330] width 1159 height 660
click at [612, 619] on li "IVA 16%" at bounding box center [683, 613] width 280 height 27
type input "IVA_16"
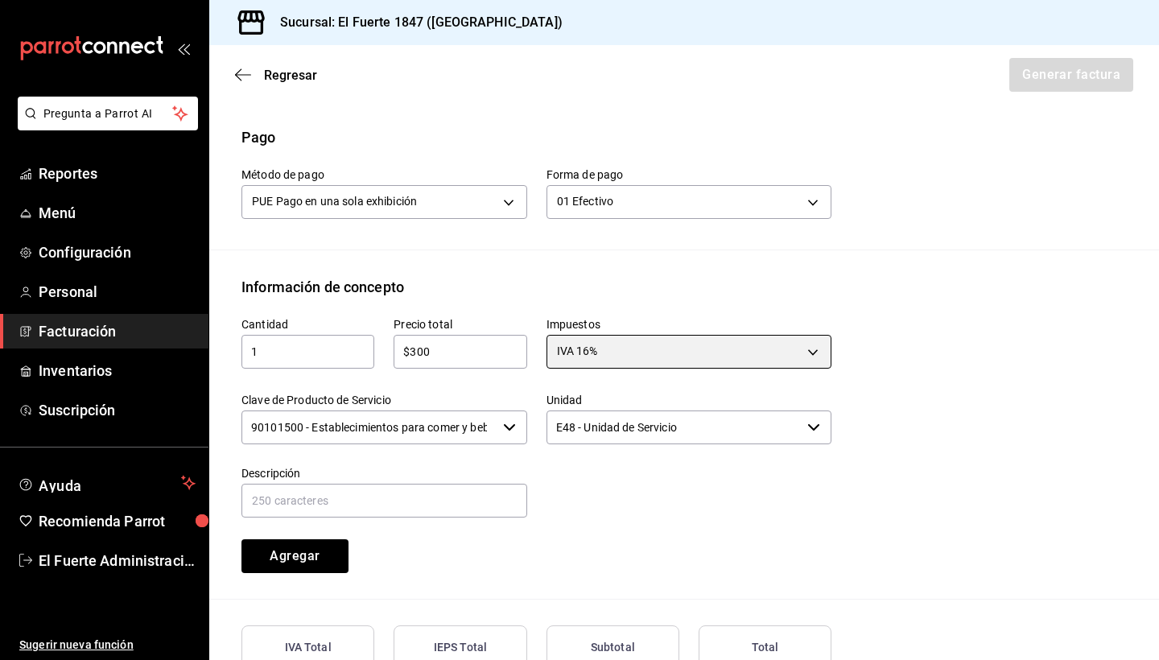
scroll to position [539, 0]
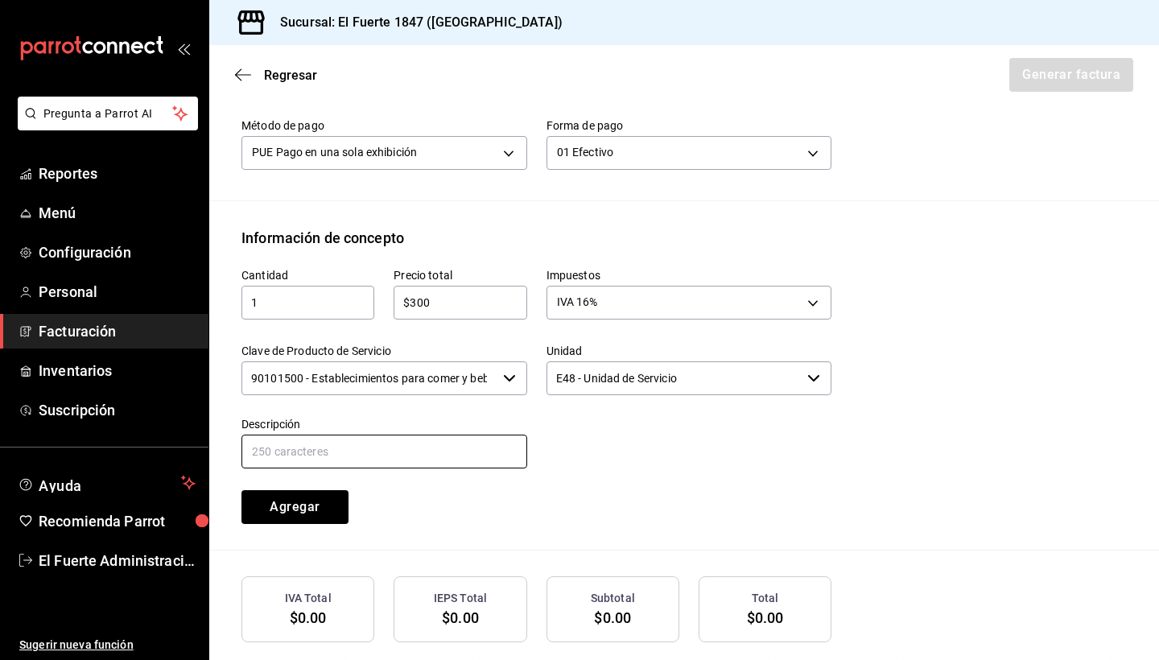
click at [440, 456] on input "text" at bounding box center [385, 452] width 286 height 34
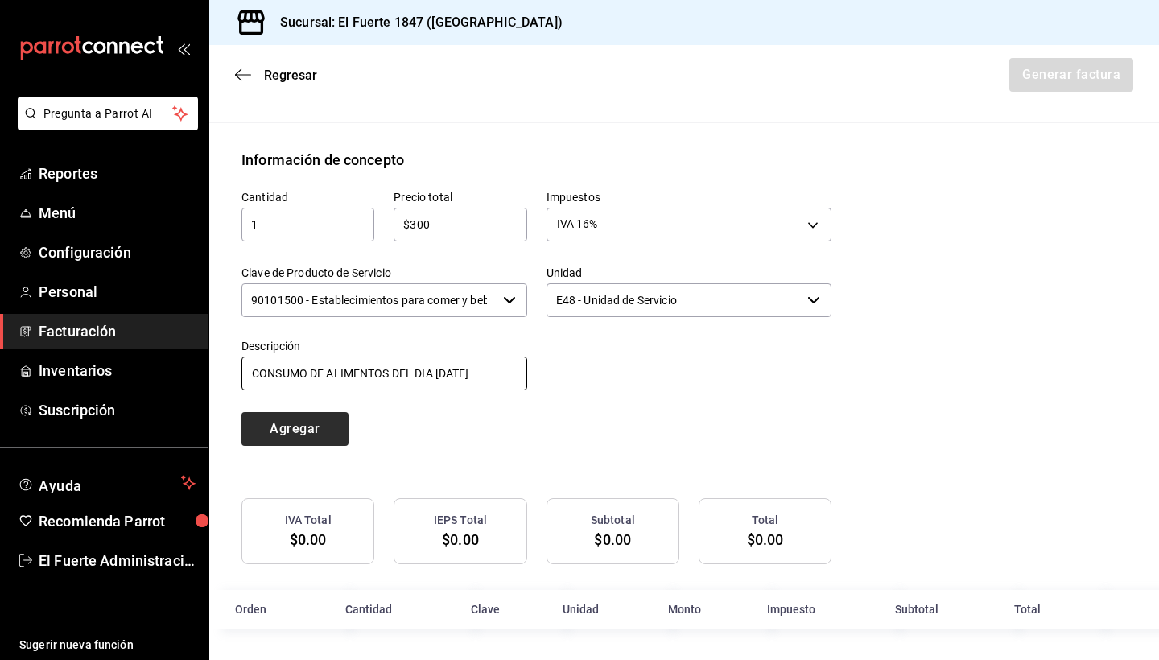
type input "CONSUMO DE ALIMENTOS DEL DIA [DATE]"
click at [315, 440] on button "Agregar" at bounding box center [295, 429] width 107 height 34
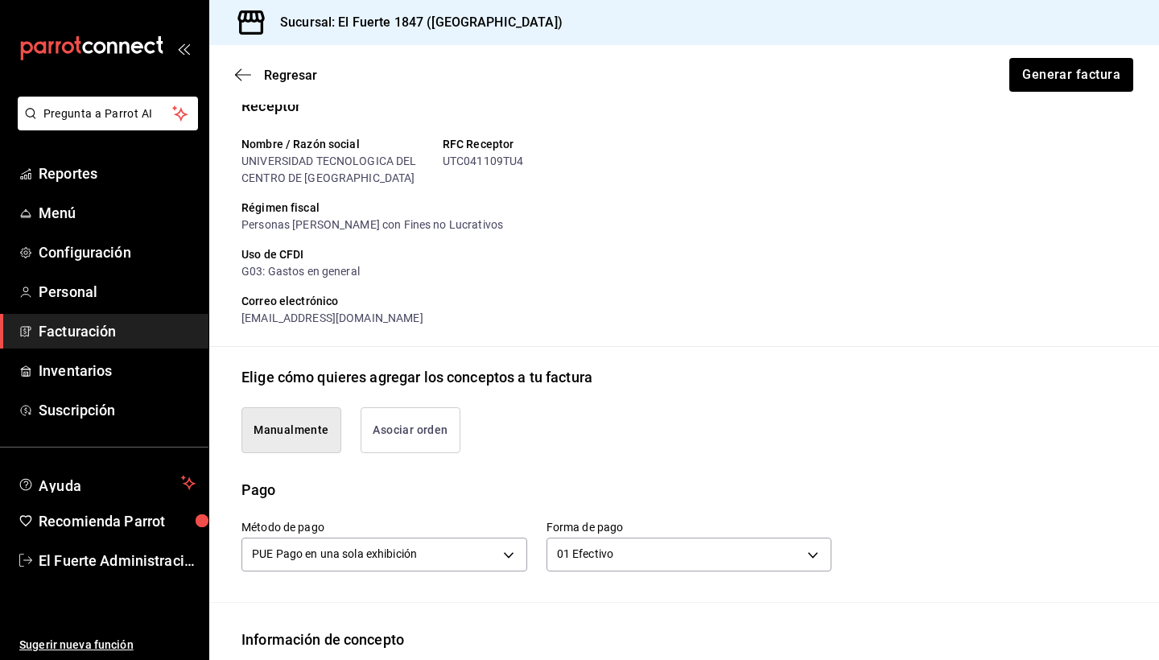
scroll to position [133, 0]
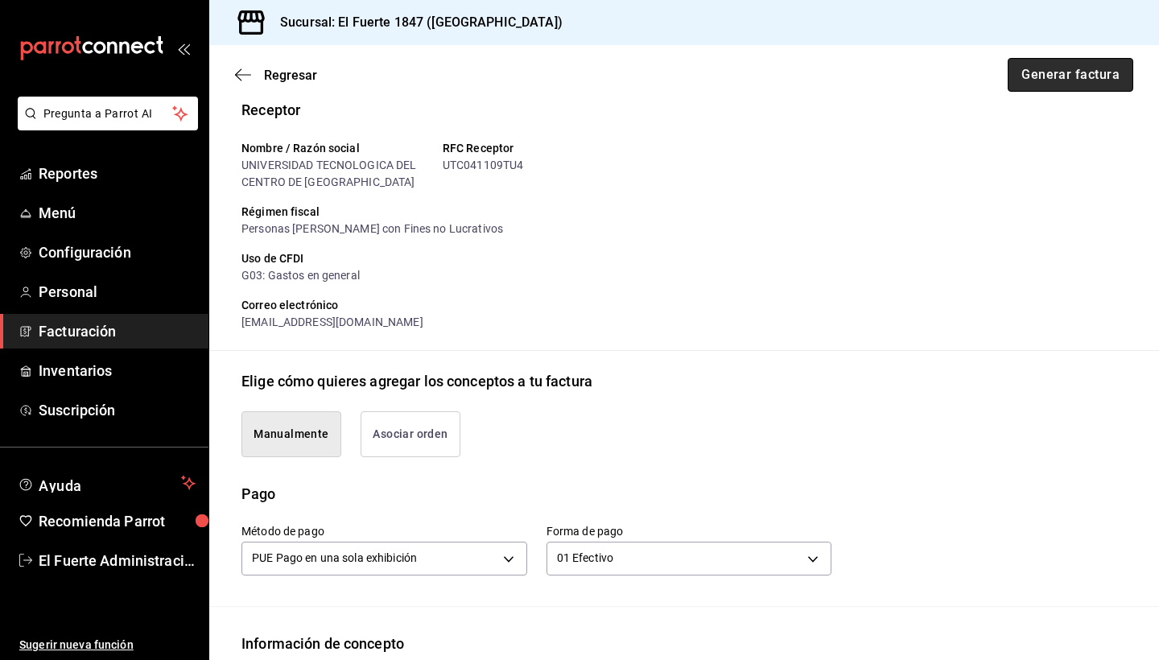
click at [1087, 72] on button "Generar factura" at bounding box center [1071, 75] width 126 height 34
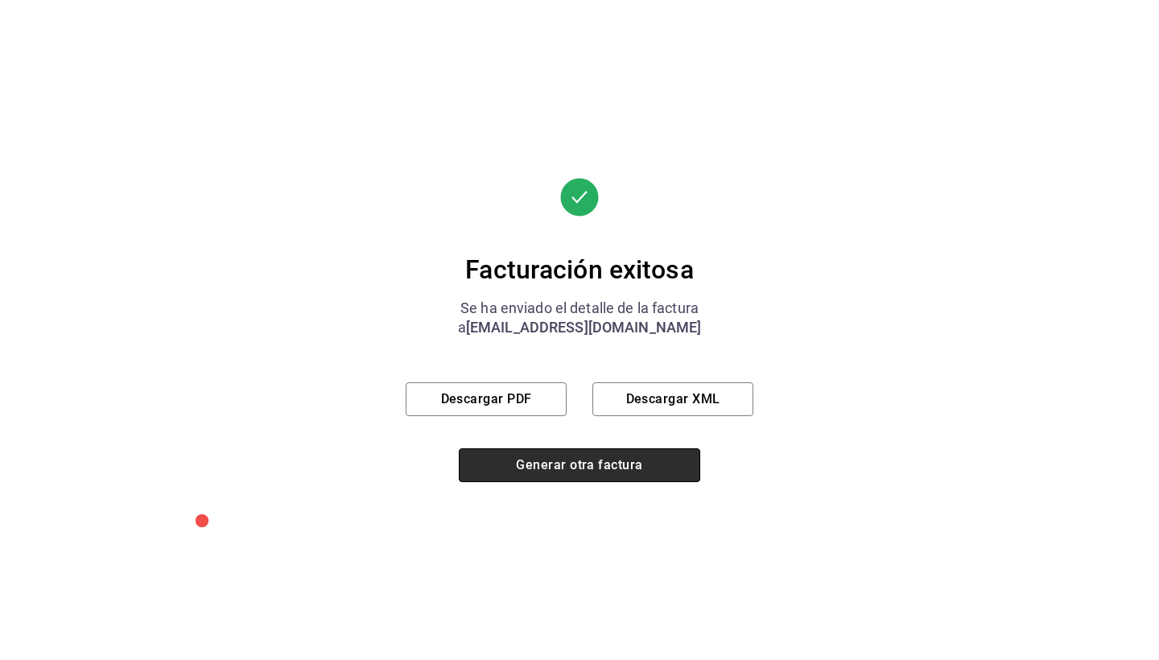
click at [548, 477] on button "Generar otra factura" at bounding box center [580, 465] width 242 height 34
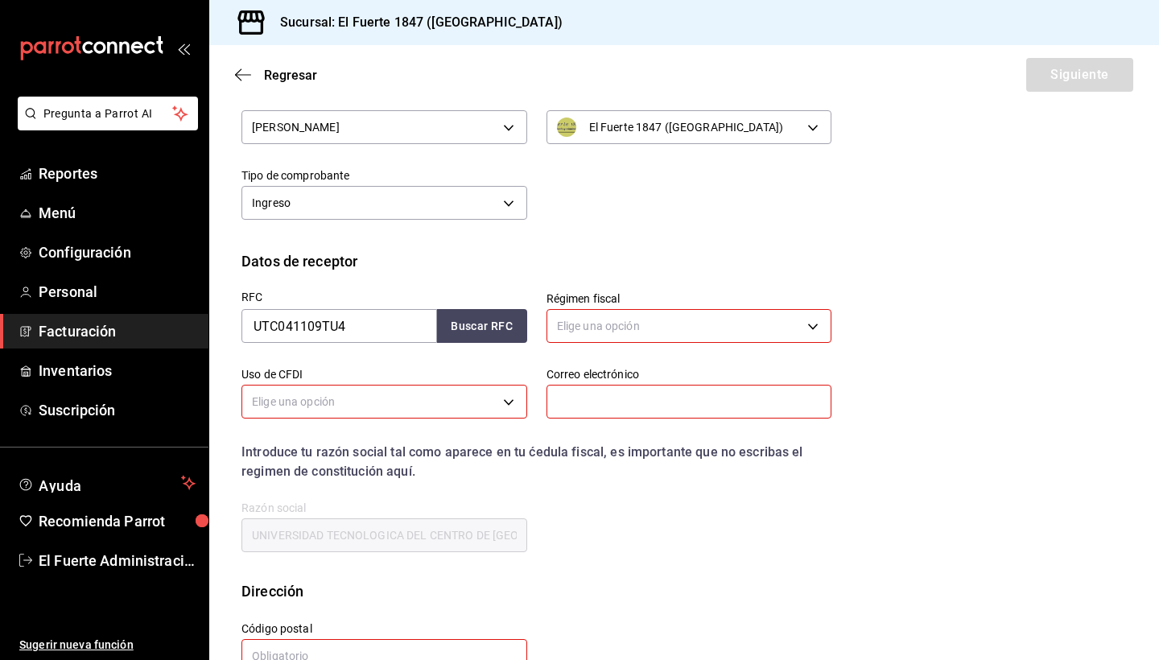
scroll to position [43, 0]
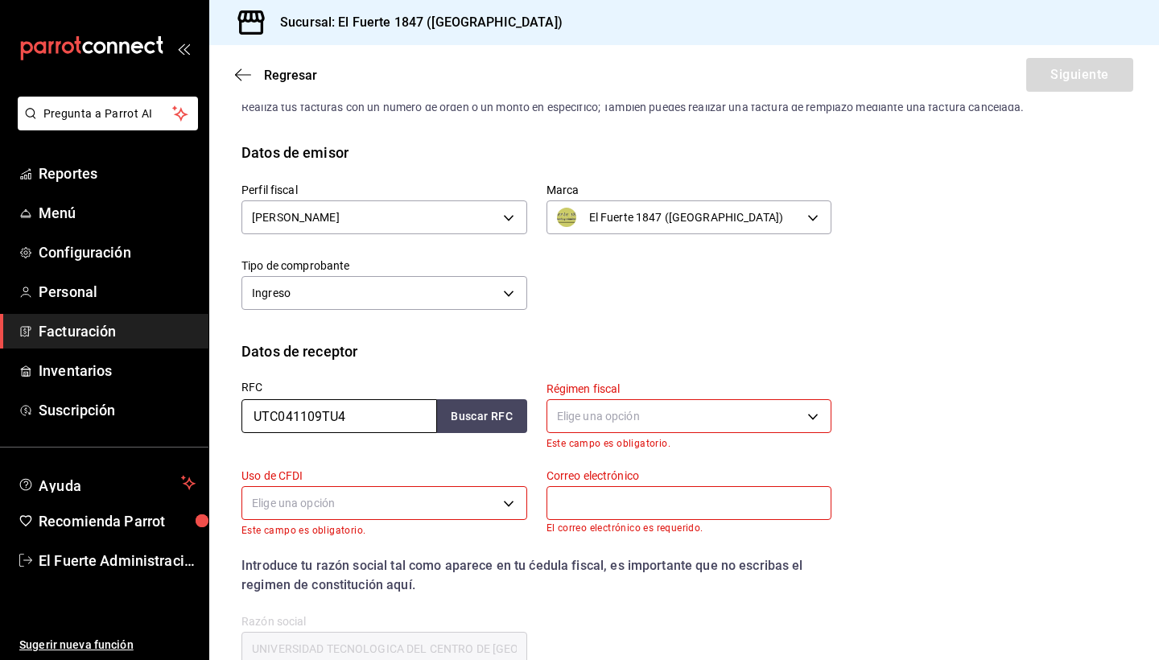
click at [416, 424] on input "UTC041109TU4" at bounding box center [340, 416] width 196 height 34
click at [460, 409] on button "Buscar RFC" at bounding box center [482, 416] width 90 height 34
type input "[EMAIL_ADDRESS][DOMAIN_NAME]"
type input "94910"
type input "603"
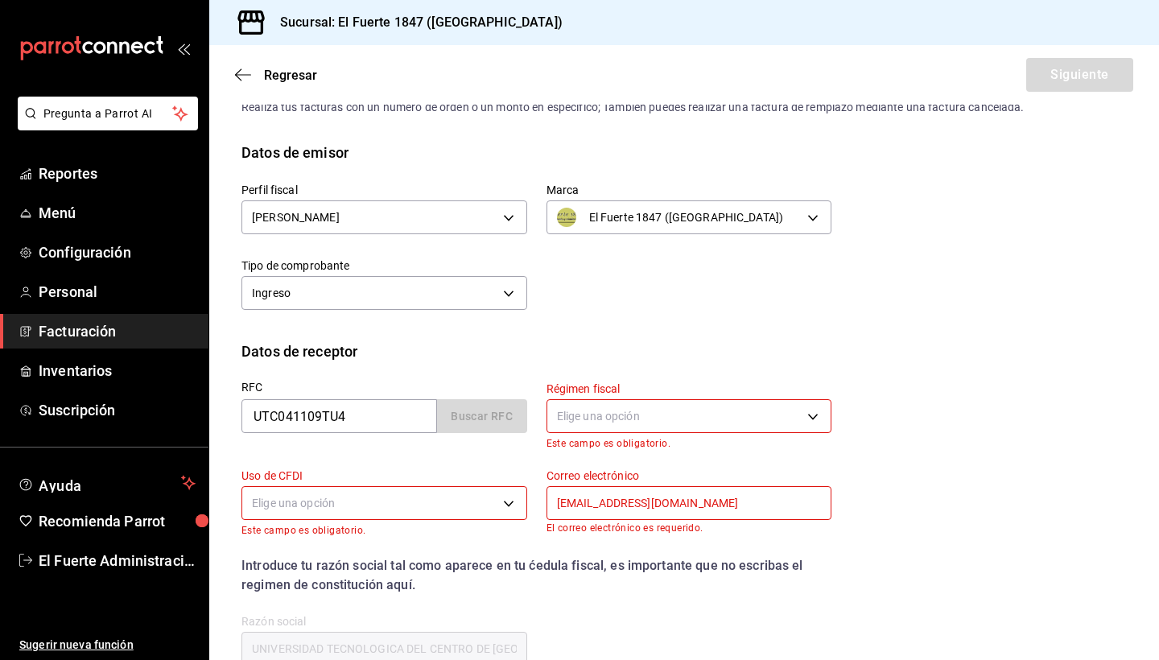
type input "G03"
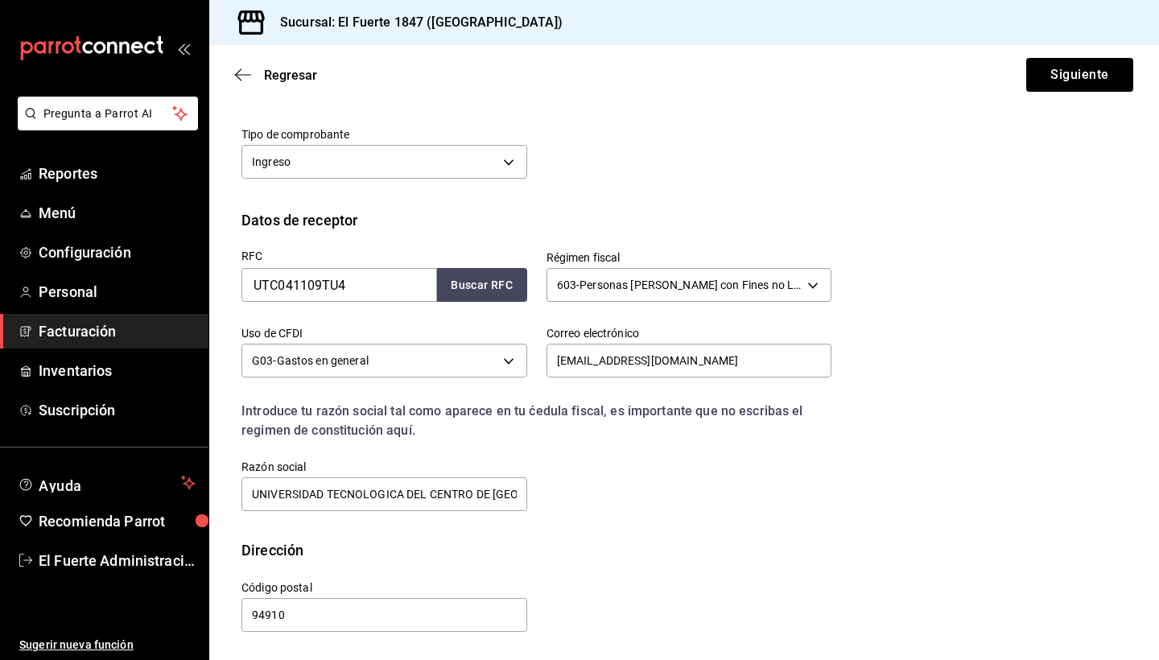
scroll to position [0, 0]
click at [1043, 61] on button "Siguiente" at bounding box center [1079, 75] width 107 height 34
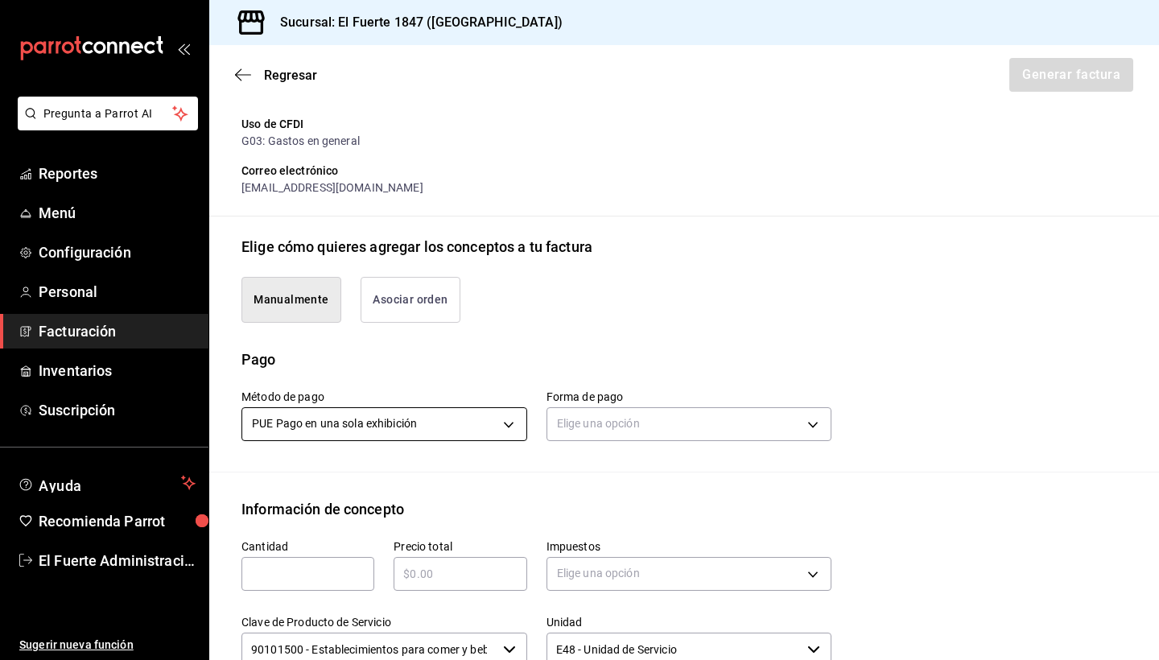
scroll to position [274, 0]
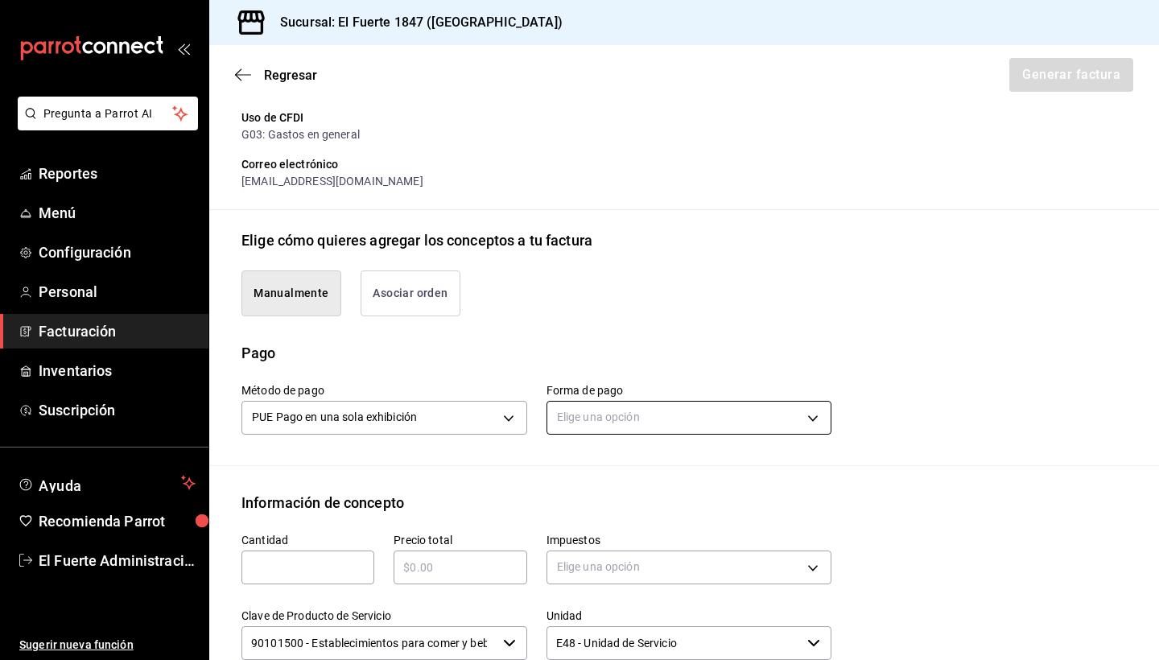
click at [599, 416] on body "Pregunta a Parrot AI Reportes Menú Configuración Personal Facturación Inventari…" at bounding box center [579, 330] width 1159 height 660
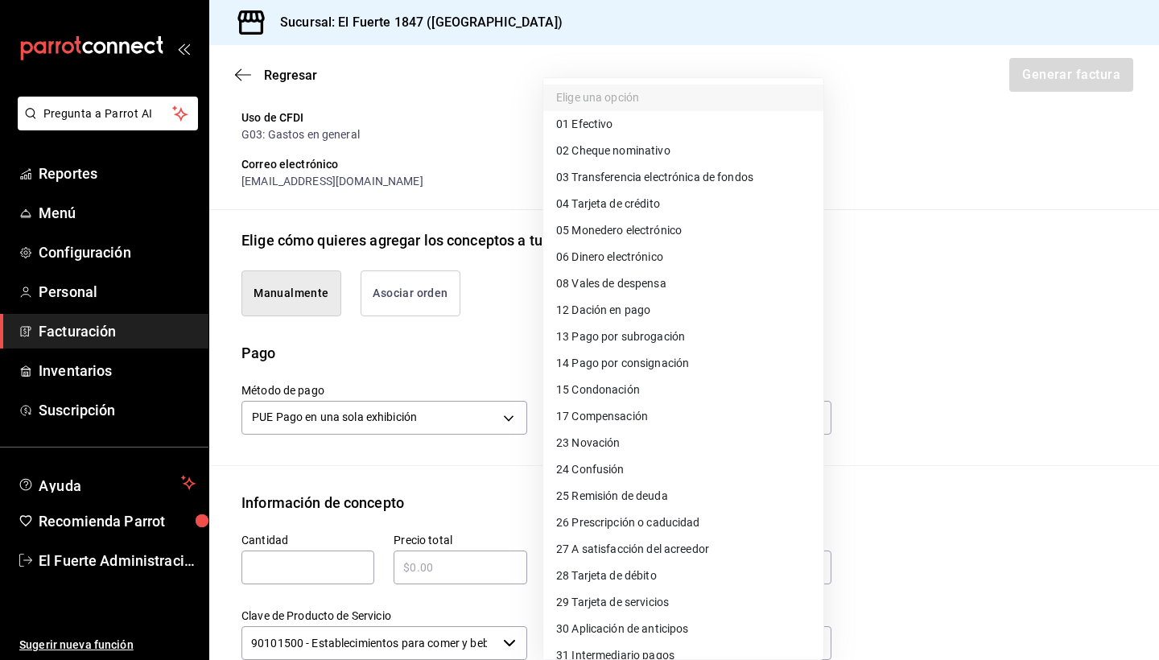
click at [617, 130] on li "01 Efectivo" at bounding box center [683, 124] width 280 height 27
type input "01"
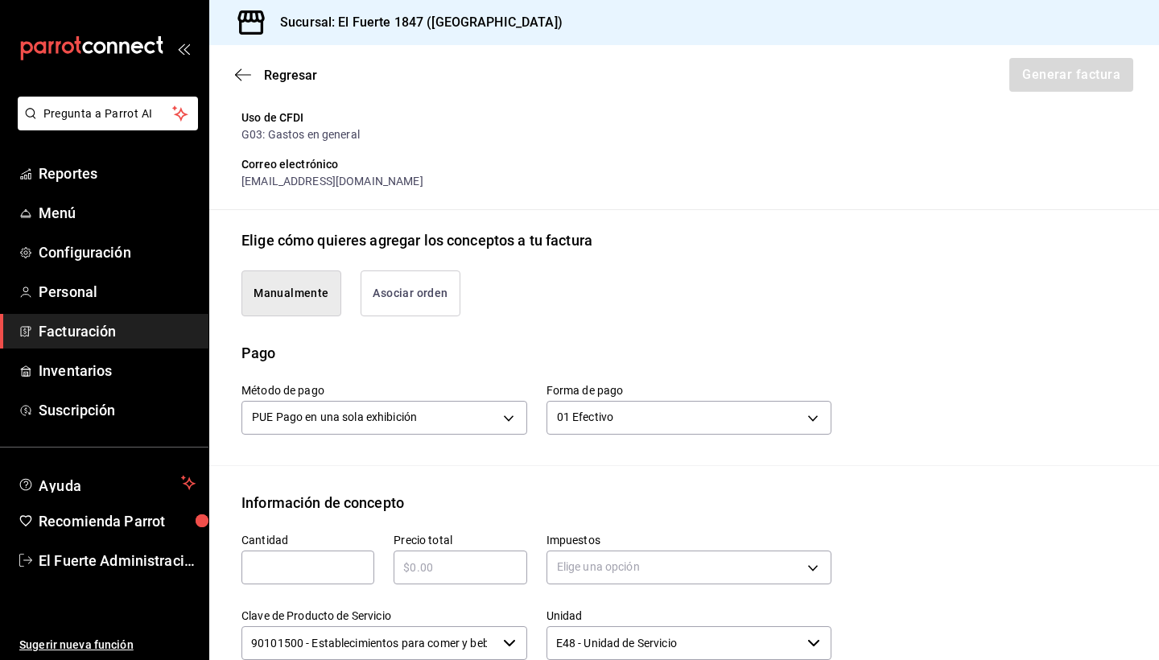
click at [335, 571] on input "text" at bounding box center [308, 567] width 133 height 19
type input "1"
click at [444, 577] on div "​" at bounding box center [460, 568] width 133 height 34
type input "$320"
click at [540, 473] on div "Emisor Perfil fiscal [PERSON_NAME] Tipo de comprobante Ingreso Receptor Nombre …" at bounding box center [684, 408] width 950 height 1128
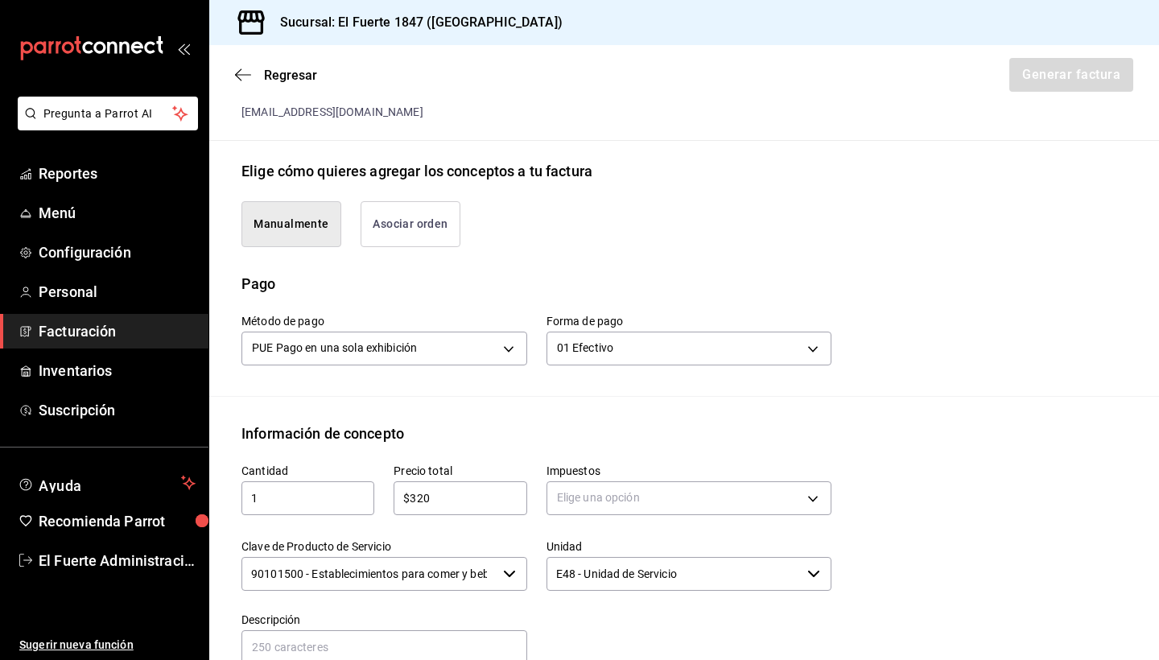
scroll to position [351, 0]
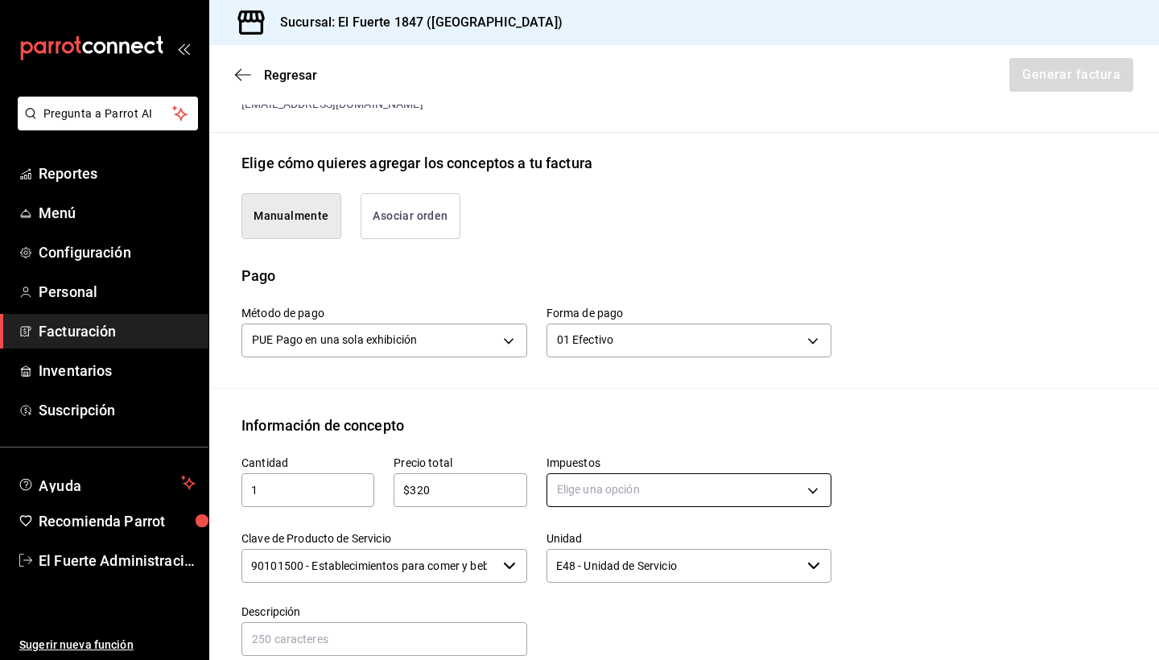
click at [600, 498] on body "Pregunta a Parrot AI Reportes Menú Configuración Personal Facturación Inventari…" at bounding box center [579, 330] width 1159 height 660
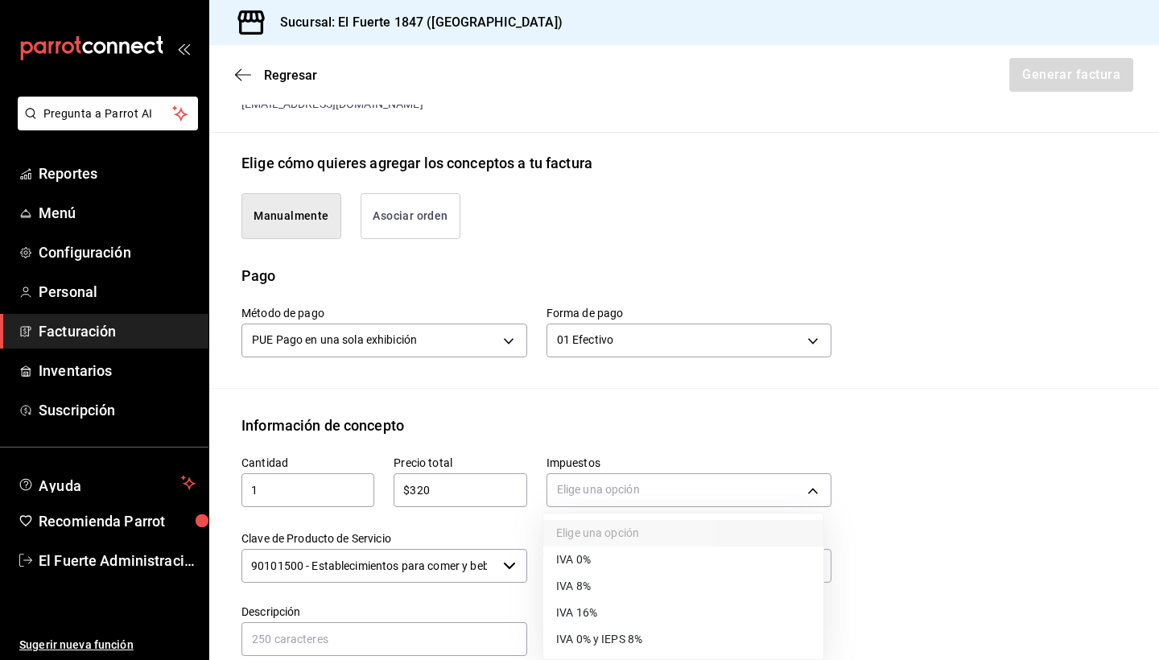
click at [588, 608] on span "IVA 16%" at bounding box center [576, 613] width 41 height 17
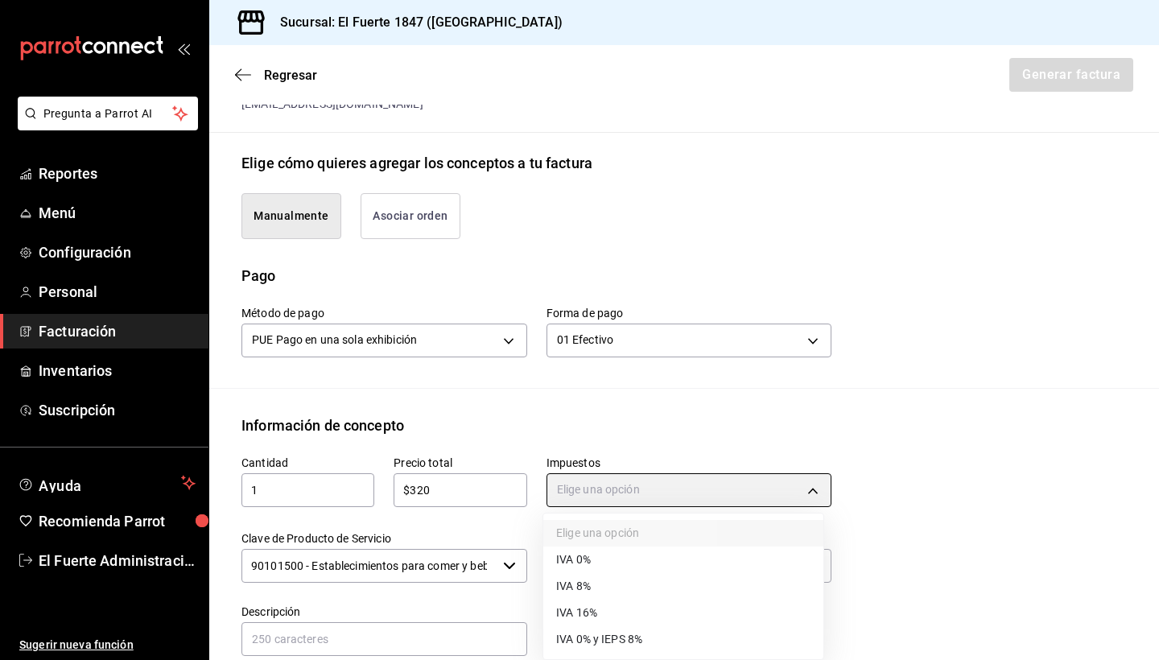
type input "IVA_16"
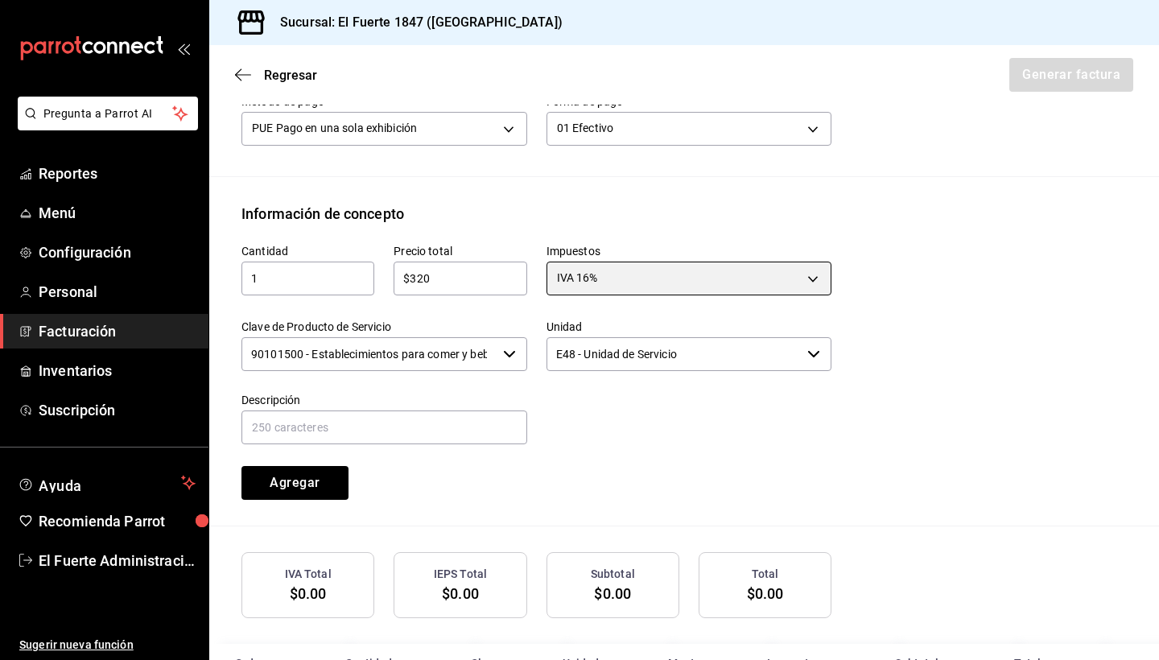
scroll to position [567, 0]
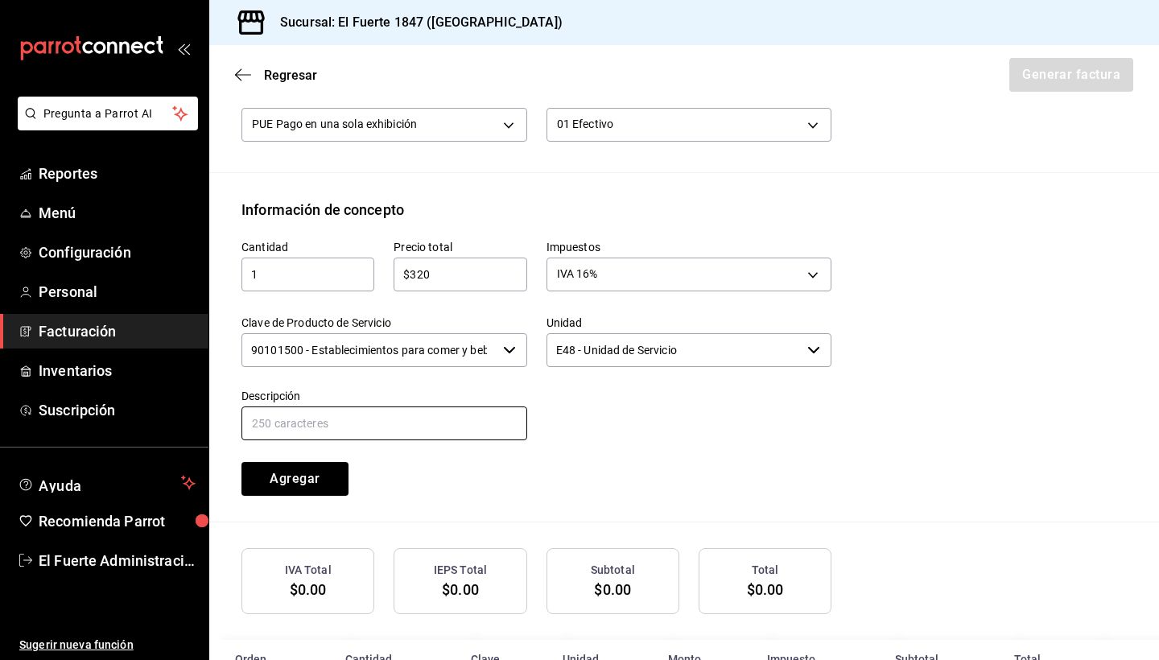
click at [444, 435] on input "text" at bounding box center [385, 424] width 286 height 34
type input "CONSUMO DE ALIMENTOS DEL DIA [DATE]"
click at [566, 445] on div "Cantidad 1 ​ Precio total $320 ​ Impuestos IVA 16% IVA_16 Clave de Producto de …" at bounding box center [526, 358] width 609 height 275
click at [323, 485] on button "Agregar" at bounding box center [295, 479] width 107 height 34
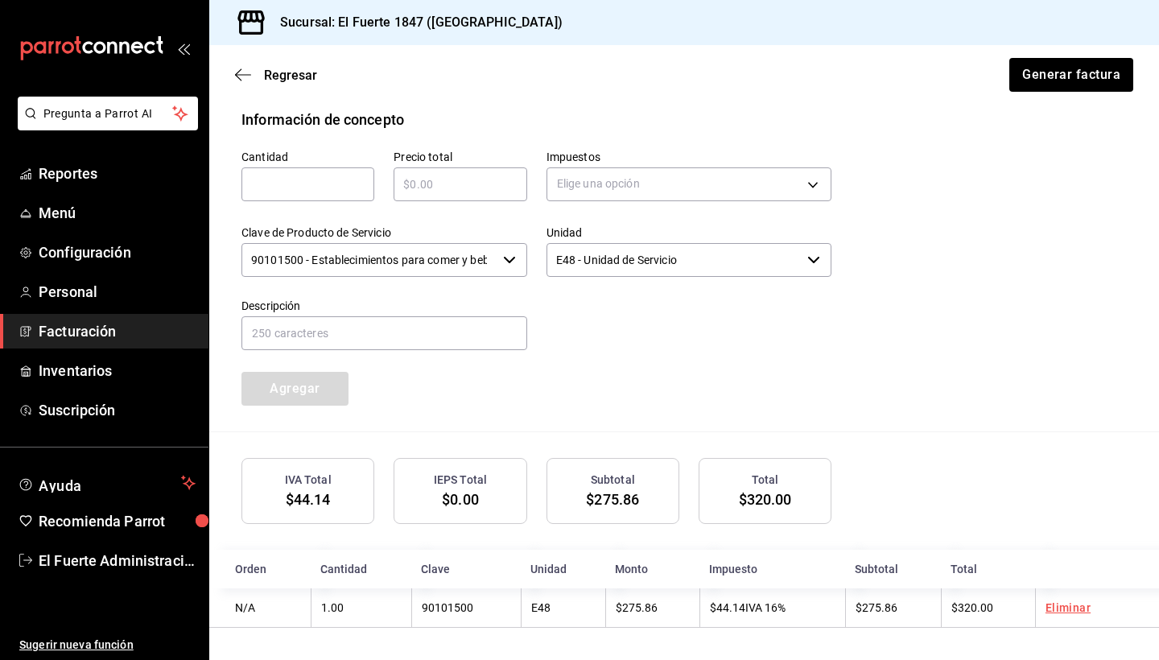
scroll to position [656, 0]
click at [1077, 77] on button "Generar factura" at bounding box center [1071, 75] width 126 height 34
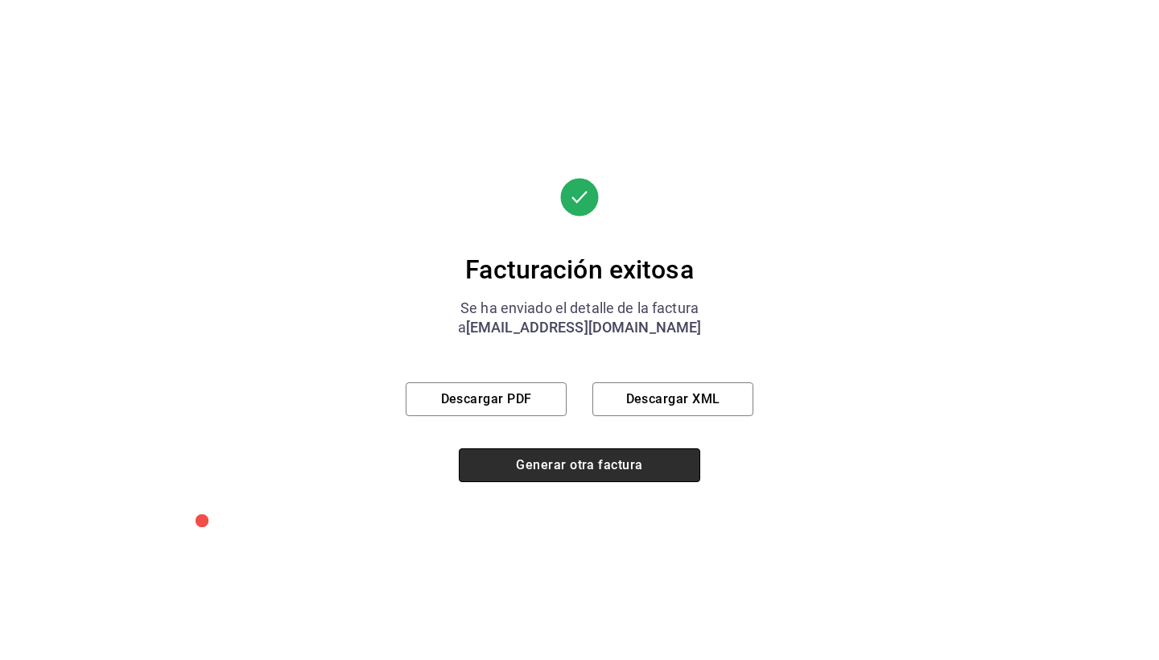
click at [543, 459] on button "Generar otra factura" at bounding box center [580, 465] width 242 height 34
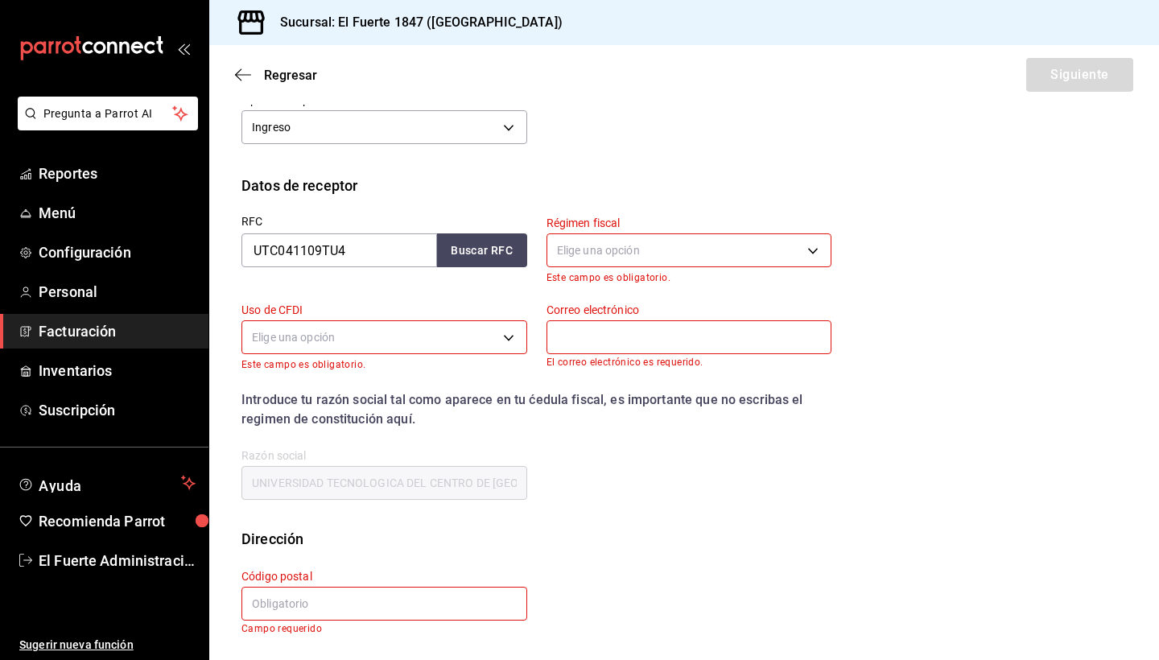
scroll to position [43, 0]
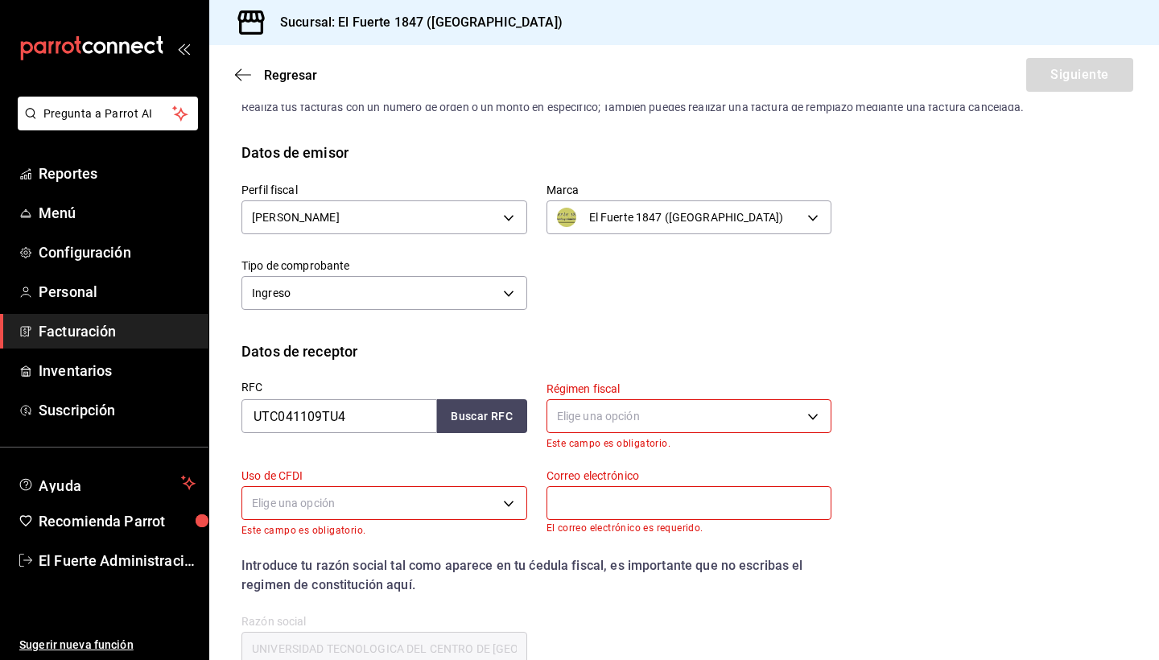
click at [164, 339] on span "Facturación" at bounding box center [117, 331] width 157 height 22
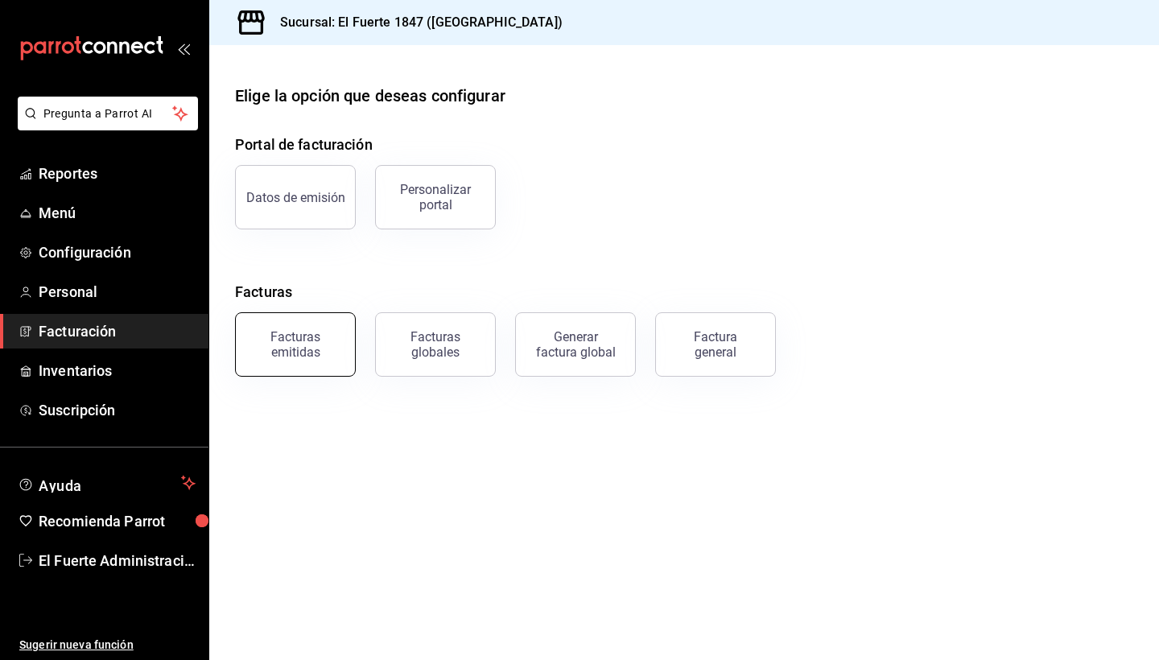
click at [306, 353] on div "Facturas emitidas" at bounding box center [296, 344] width 100 height 31
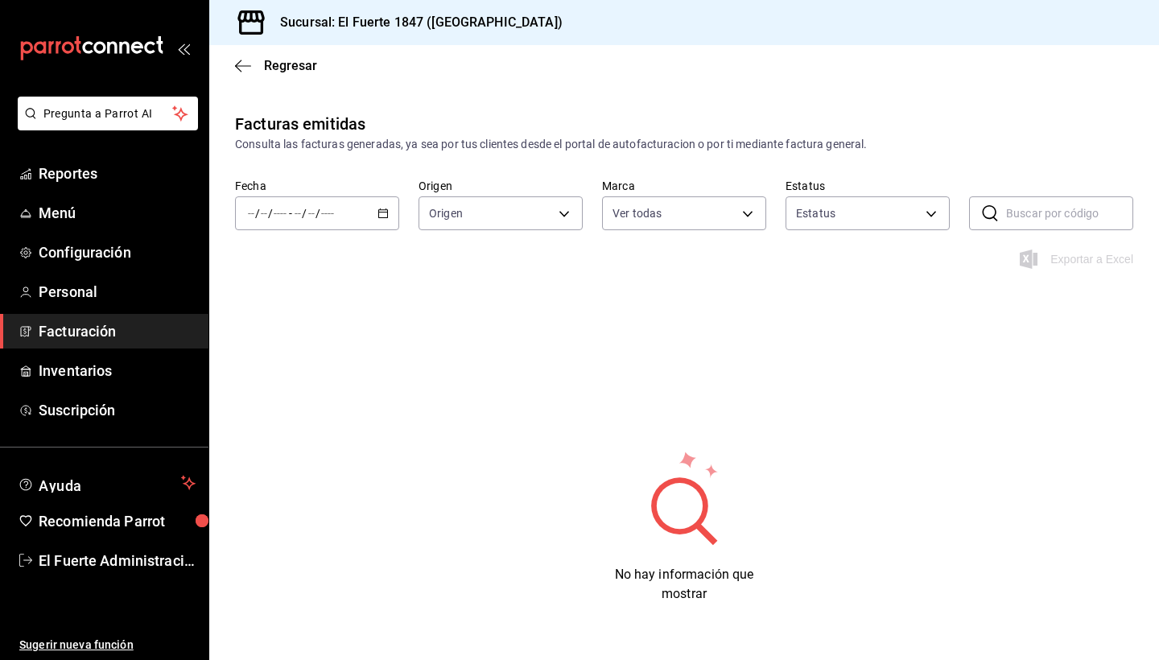
type input "ORDER_INVOICE,GENERAL_INVOICE"
type input "ACTIVE,PENDING_CANCELLATION,CANCELLED,PRE_CANCELLED"
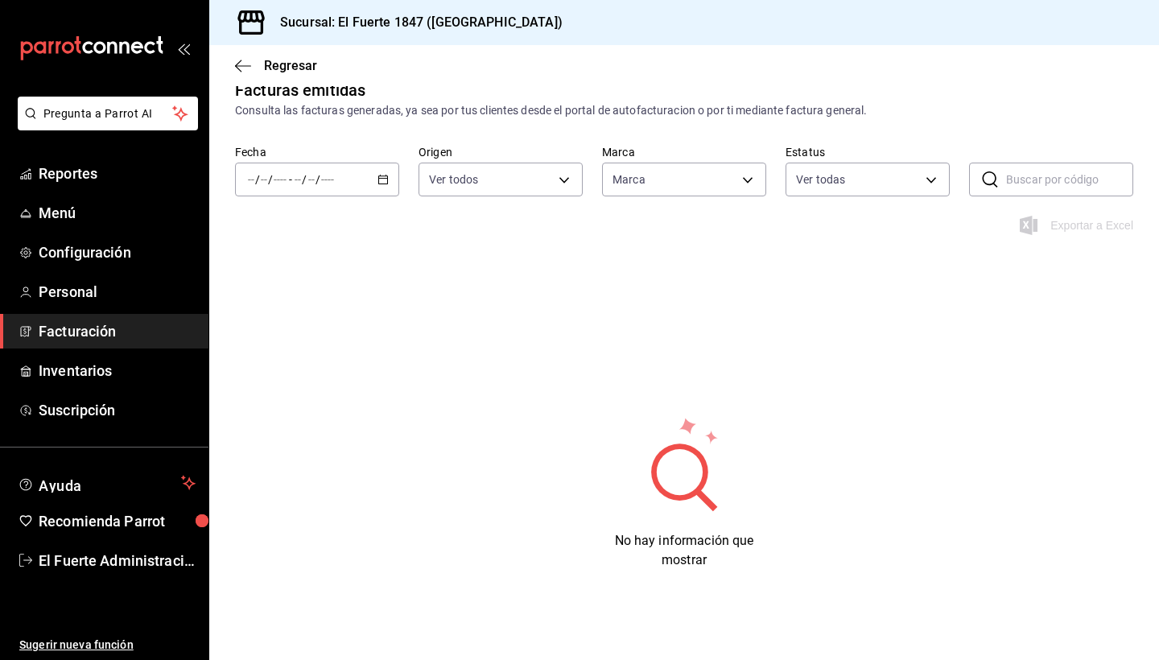
type input "ce3dd451-95c0-46f4-90fb-a88eaf982846"
click at [307, 217] on li "Hoy" at bounding box center [311, 228] width 151 height 36
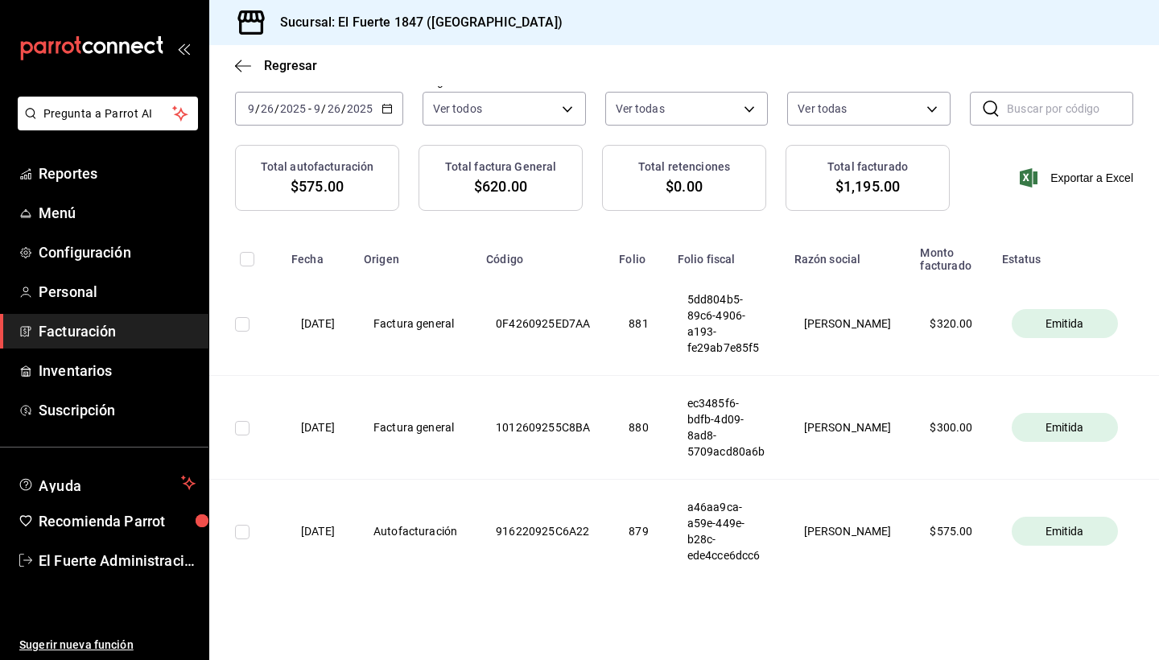
scroll to position [115, 0]
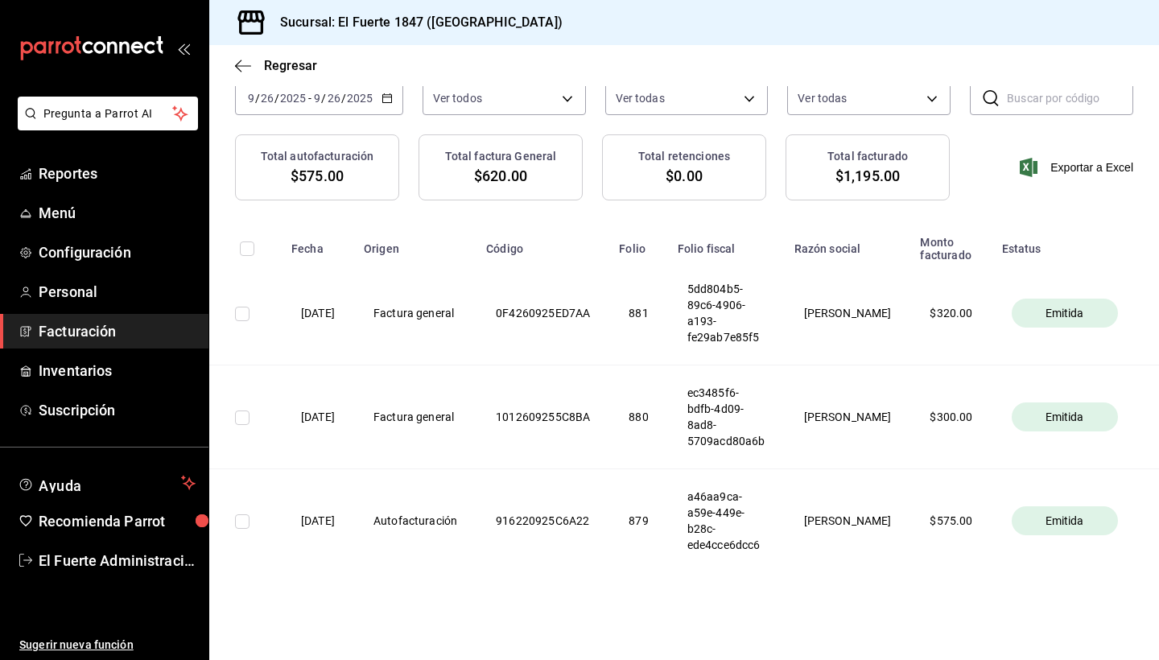
click at [246, 314] on input "checkbox" at bounding box center [242, 314] width 14 height 14
checkbox input "true"
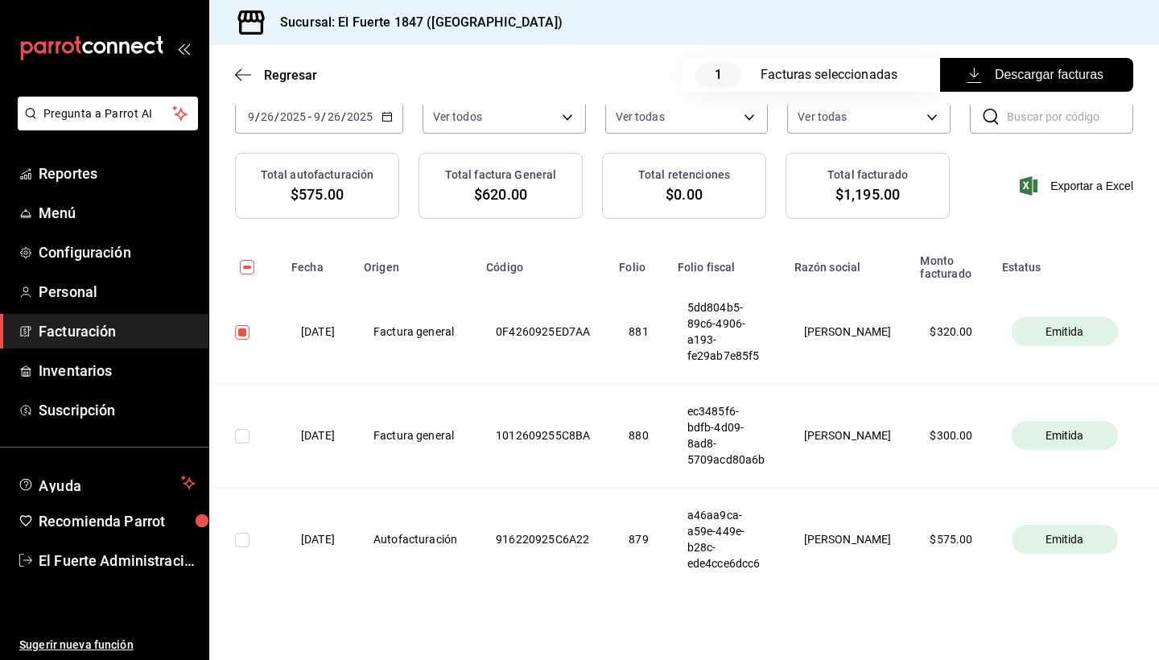
click at [250, 434] on td at bounding box center [245, 436] width 72 height 104
click at [243, 434] on input "checkbox" at bounding box center [242, 436] width 14 height 14
checkbox input "true"
click at [985, 77] on span "Descargar facturas" at bounding box center [1037, 74] width 134 height 19
